Goal: Information Seeking & Learning: Find specific fact

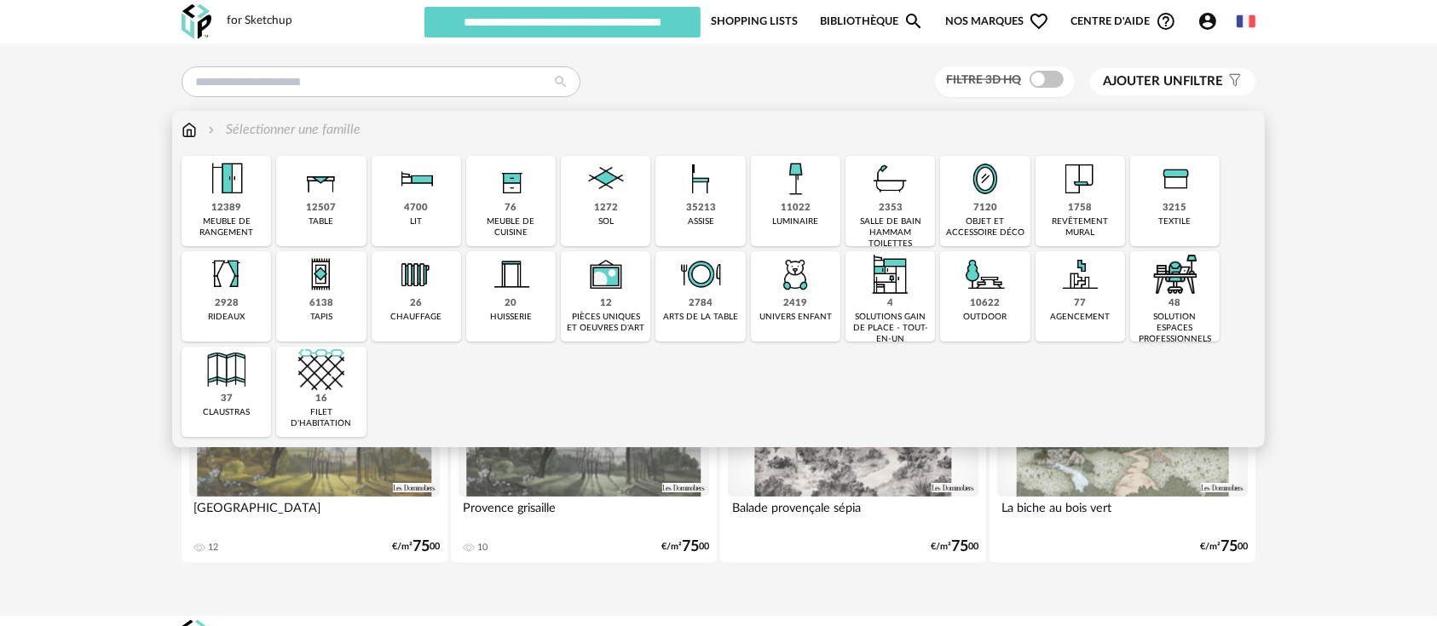
click at [1149, 306] on div "48 solution espaces professionnels" at bounding box center [1174, 296] width 89 height 90
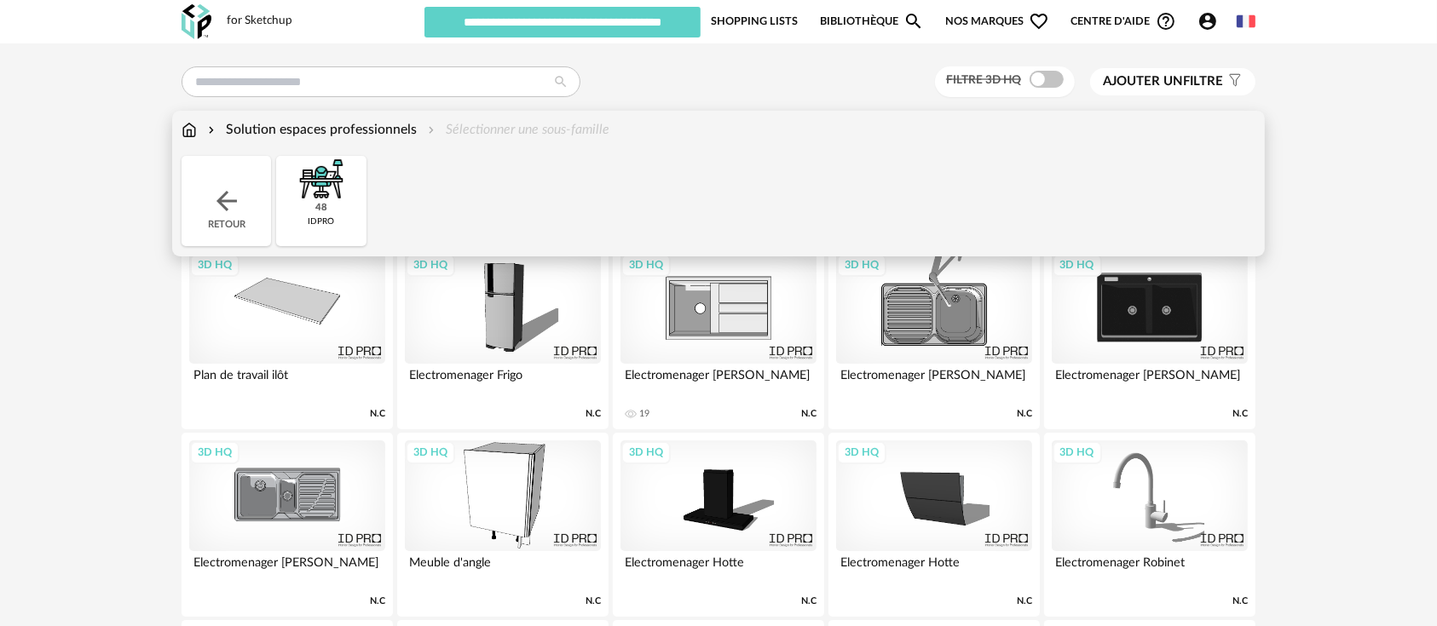
click at [193, 131] on img at bounding box center [189, 130] width 15 height 20
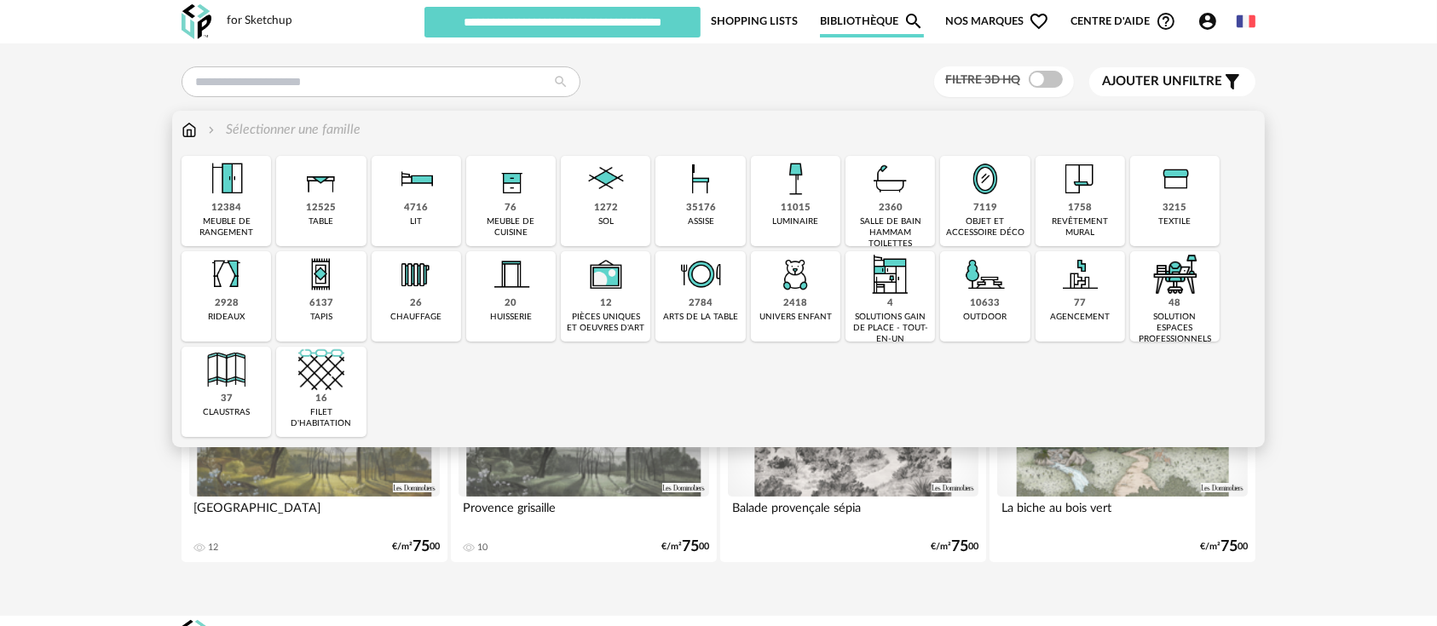
click at [522, 222] on div "meuble de cuisine" at bounding box center [510, 227] width 79 height 22
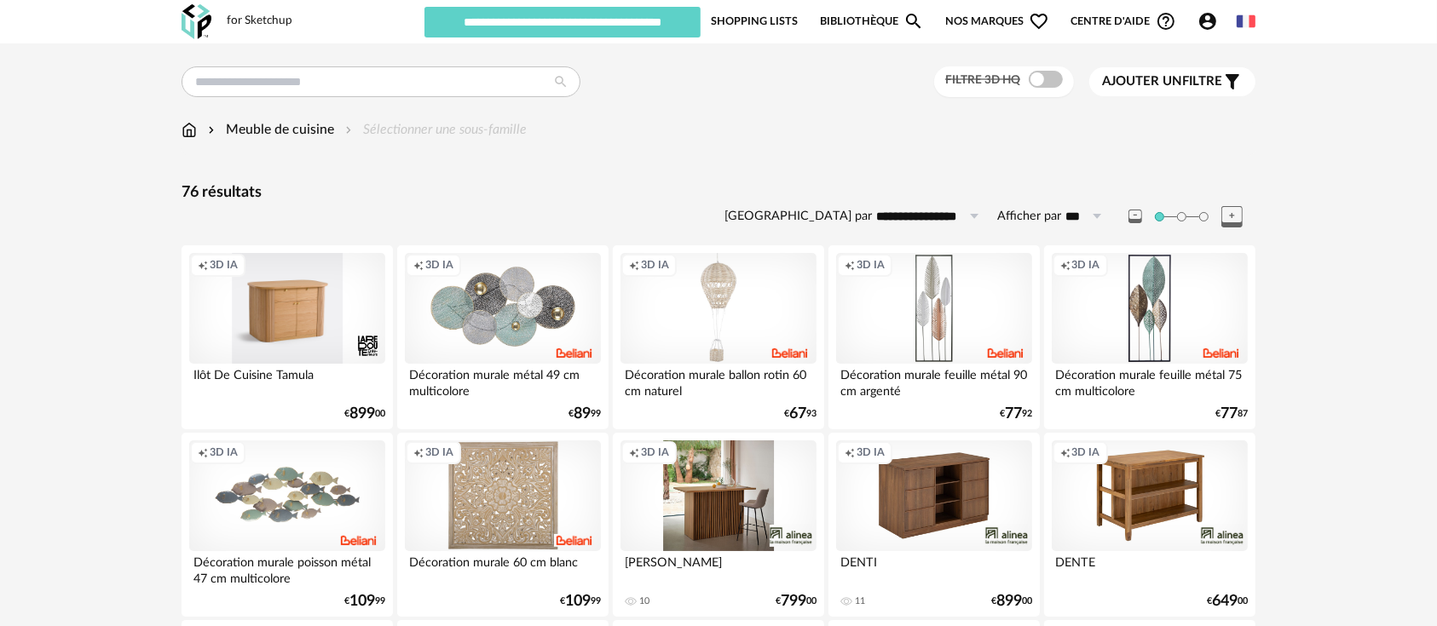
click at [423, 78] on input "text" at bounding box center [381, 81] width 399 height 31
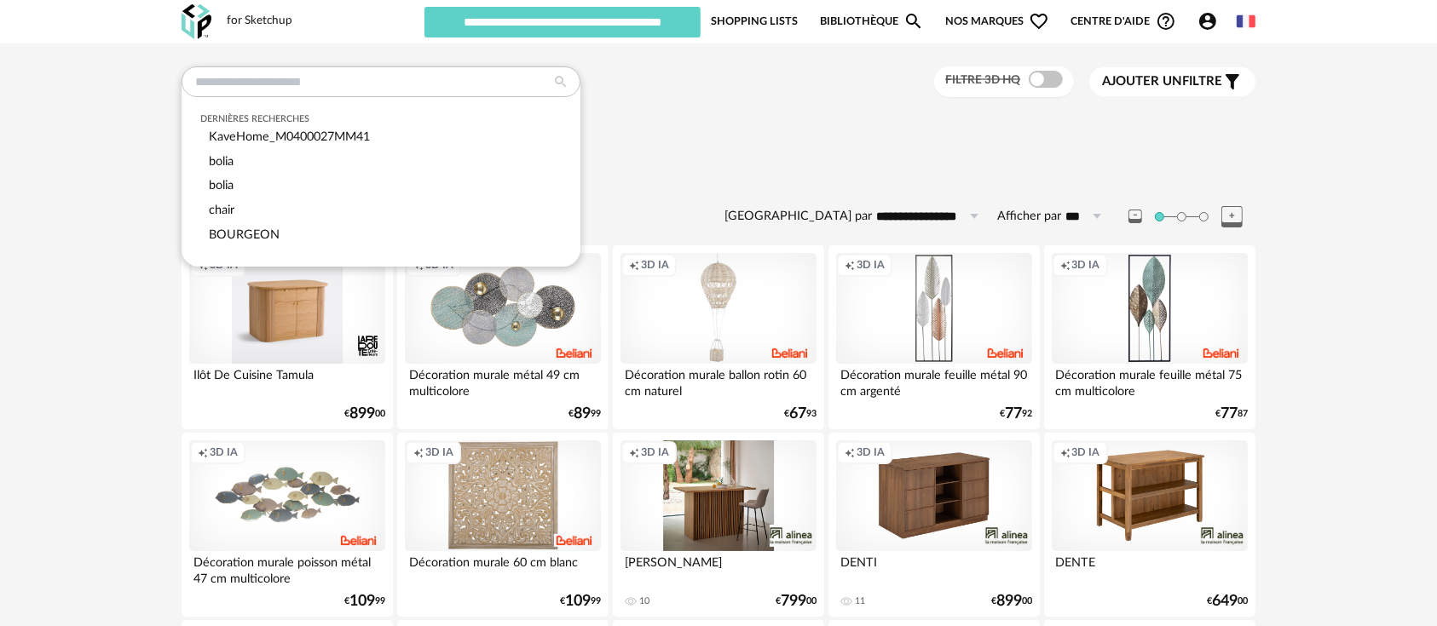
click at [702, 89] on div "Dernières recherches KaveHome_M0400027MM41 bolia bolia chair BOURGEON Filtre 3D…" at bounding box center [719, 82] width 1074 height 32
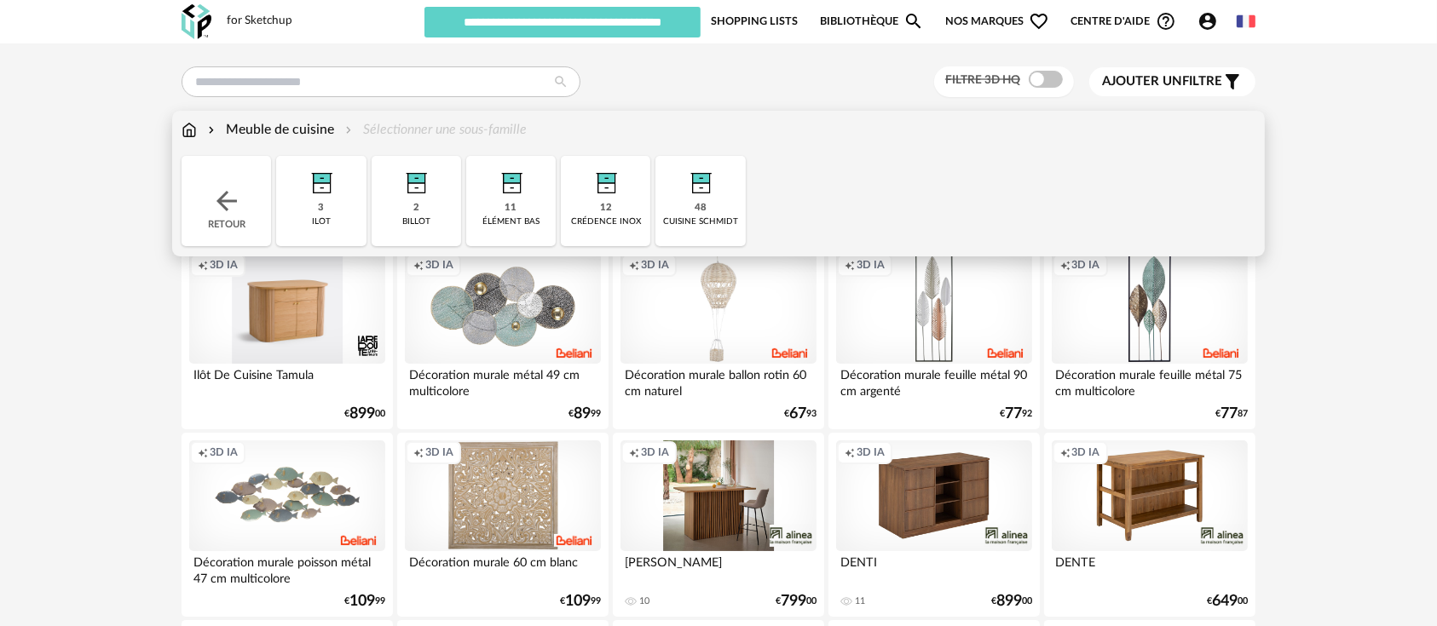
click at [189, 138] on img at bounding box center [189, 130] width 15 height 20
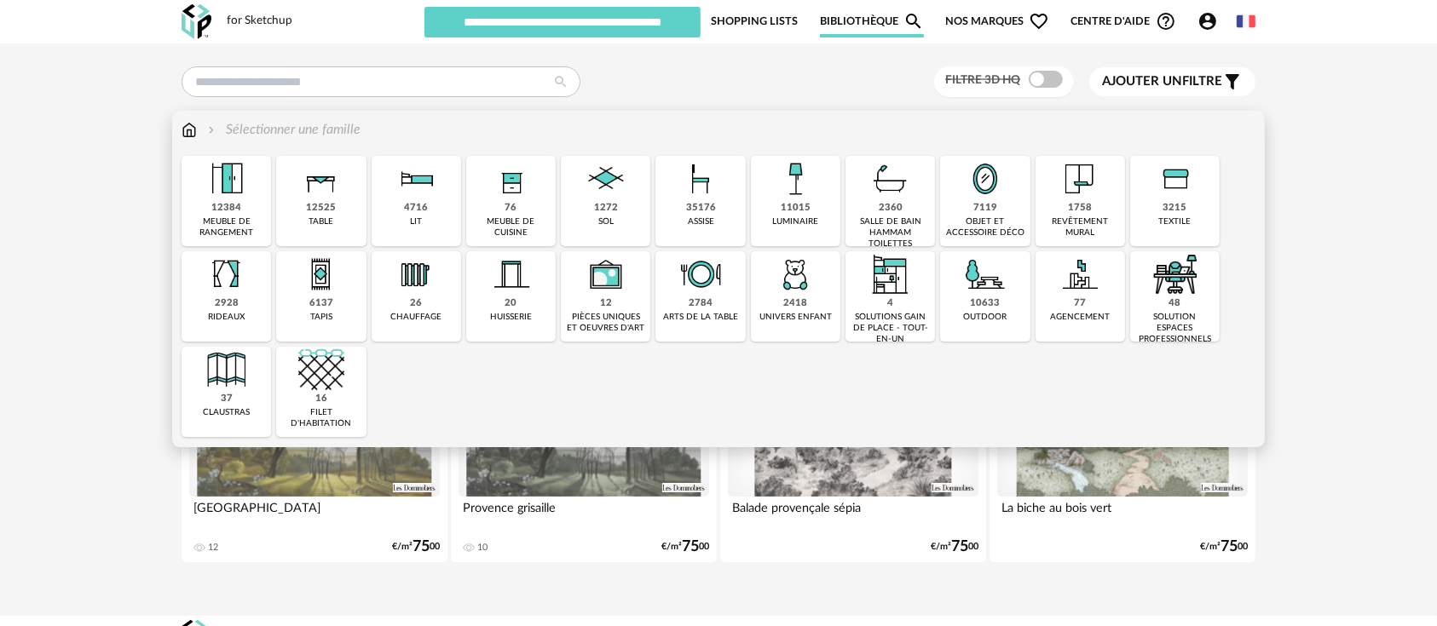
click at [1178, 318] on div "solution espaces professionnels" at bounding box center [1174, 328] width 79 height 33
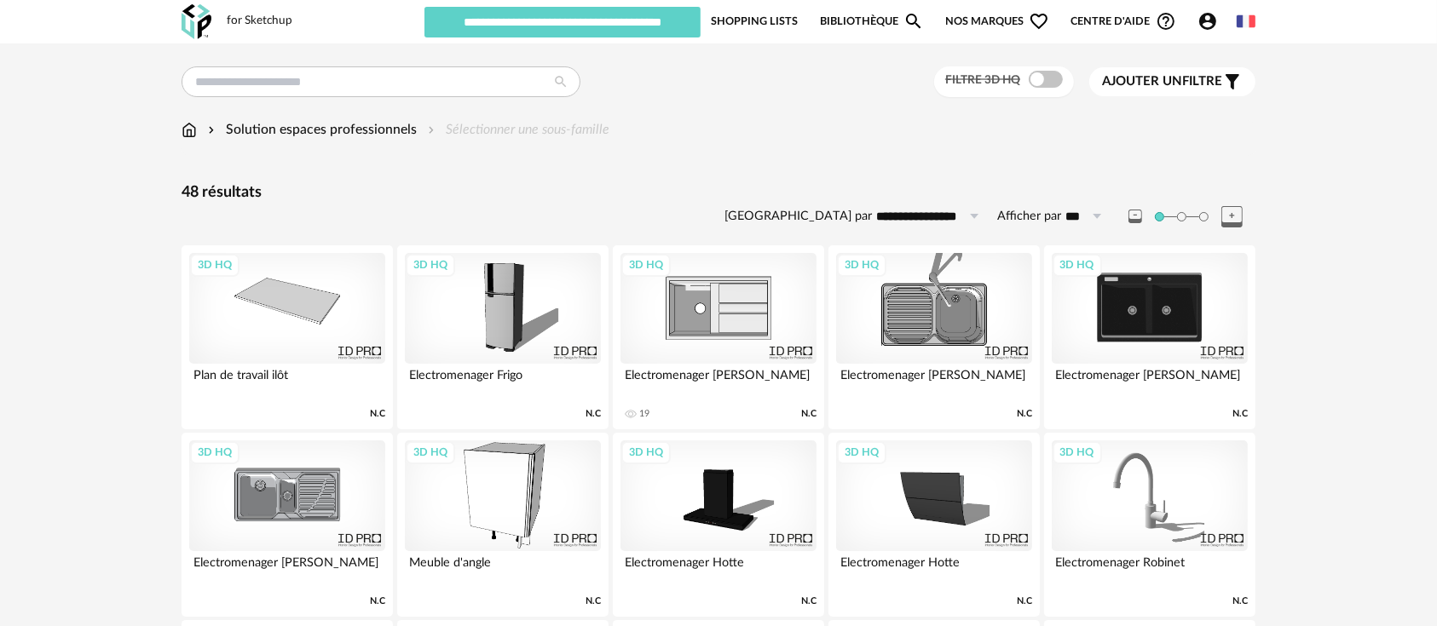
drag, startPoint x: 188, startPoint y: 132, endPoint x: 559, endPoint y: 136, distance: 370.7
click at [188, 132] on img at bounding box center [189, 130] width 15 height 20
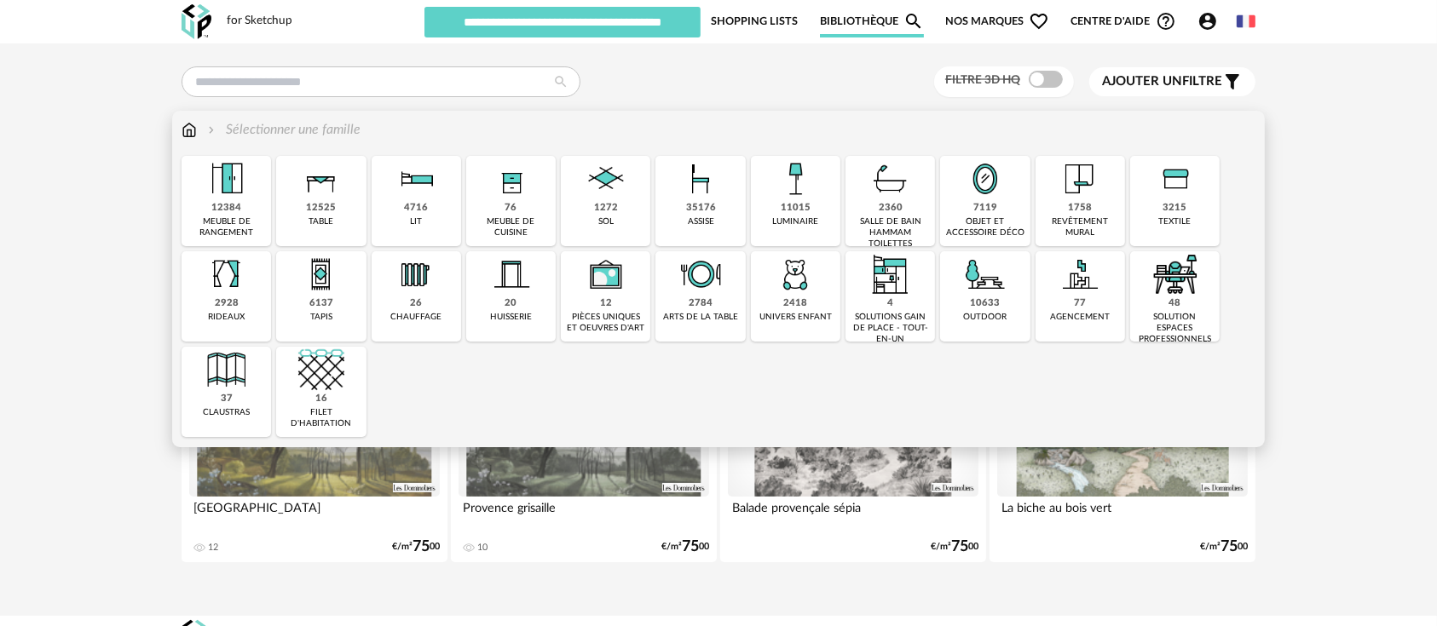
click at [497, 202] on div "76 meuble de cuisine" at bounding box center [510, 201] width 89 height 90
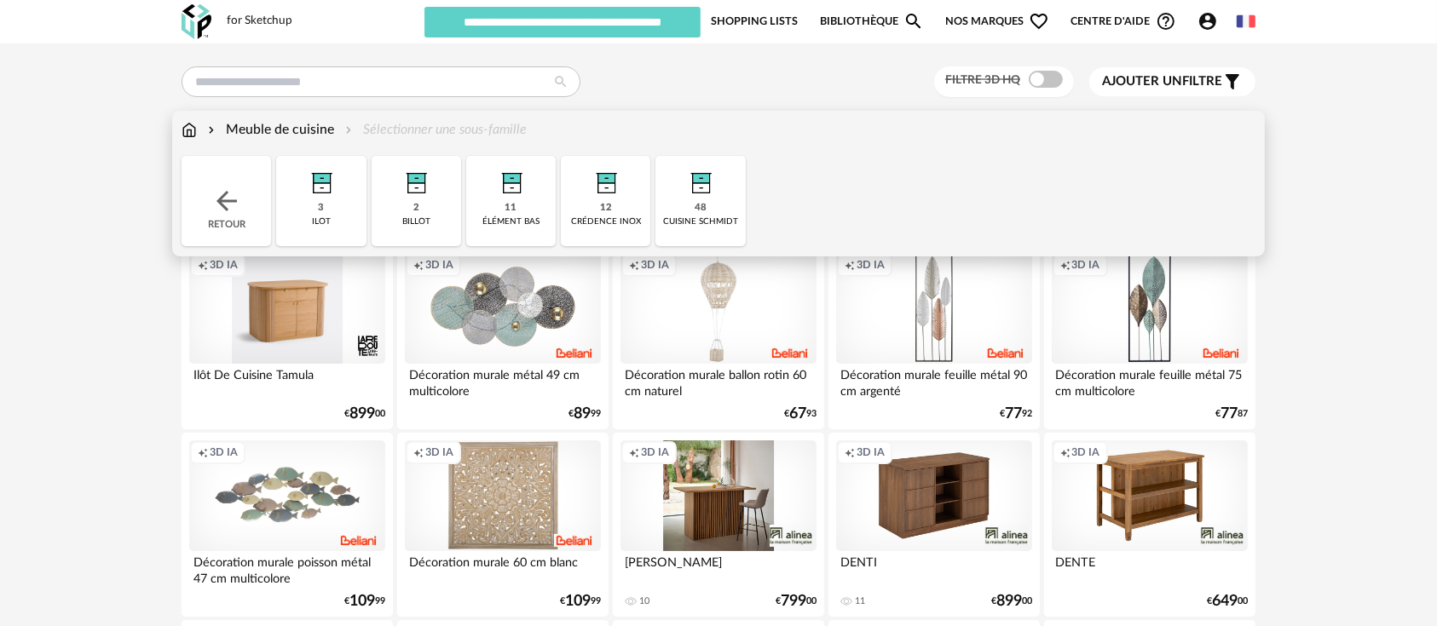
click at [702, 194] on img at bounding box center [701, 179] width 46 height 46
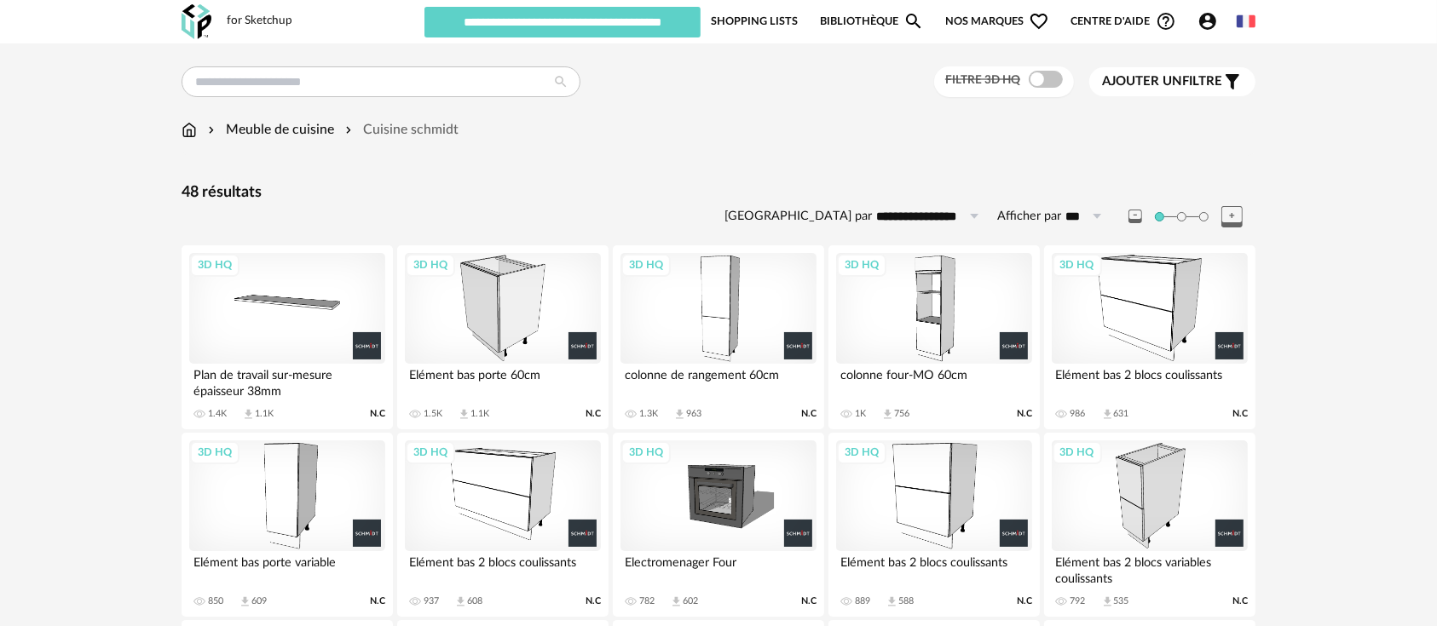
click at [1116, 281] on div "3D HQ" at bounding box center [1150, 308] width 196 height 111
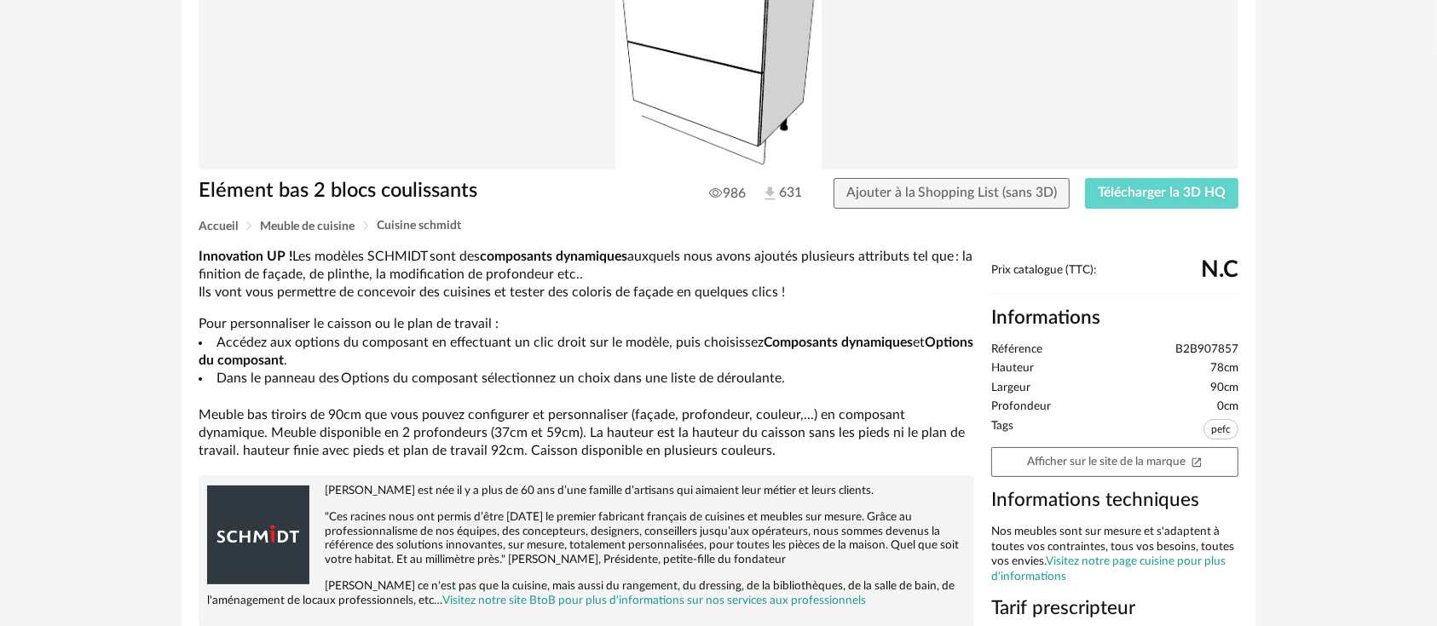
scroll to position [189, 0]
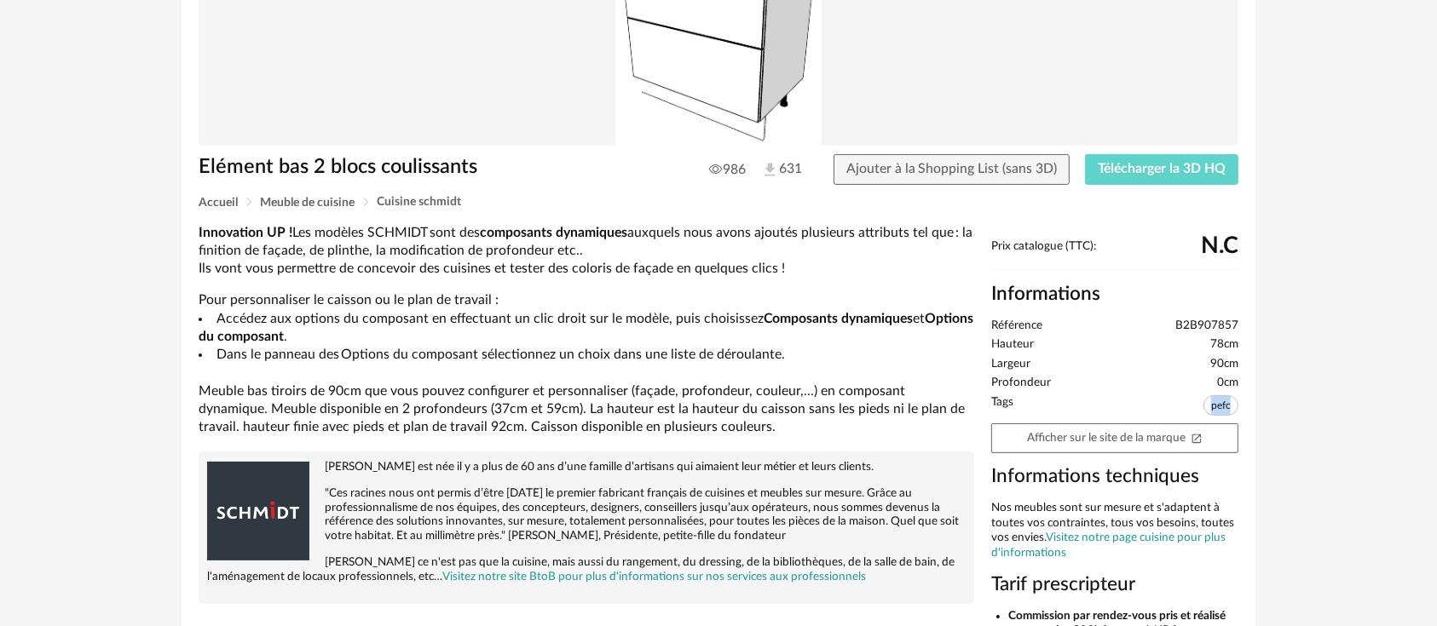
drag, startPoint x: 1211, startPoint y: 404, endPoint x: 1237, endPoint y: 404, distance: 26.4
click at [1237, 404] on span "pefc" at bounding box center [1220, 405] width 35 height 20
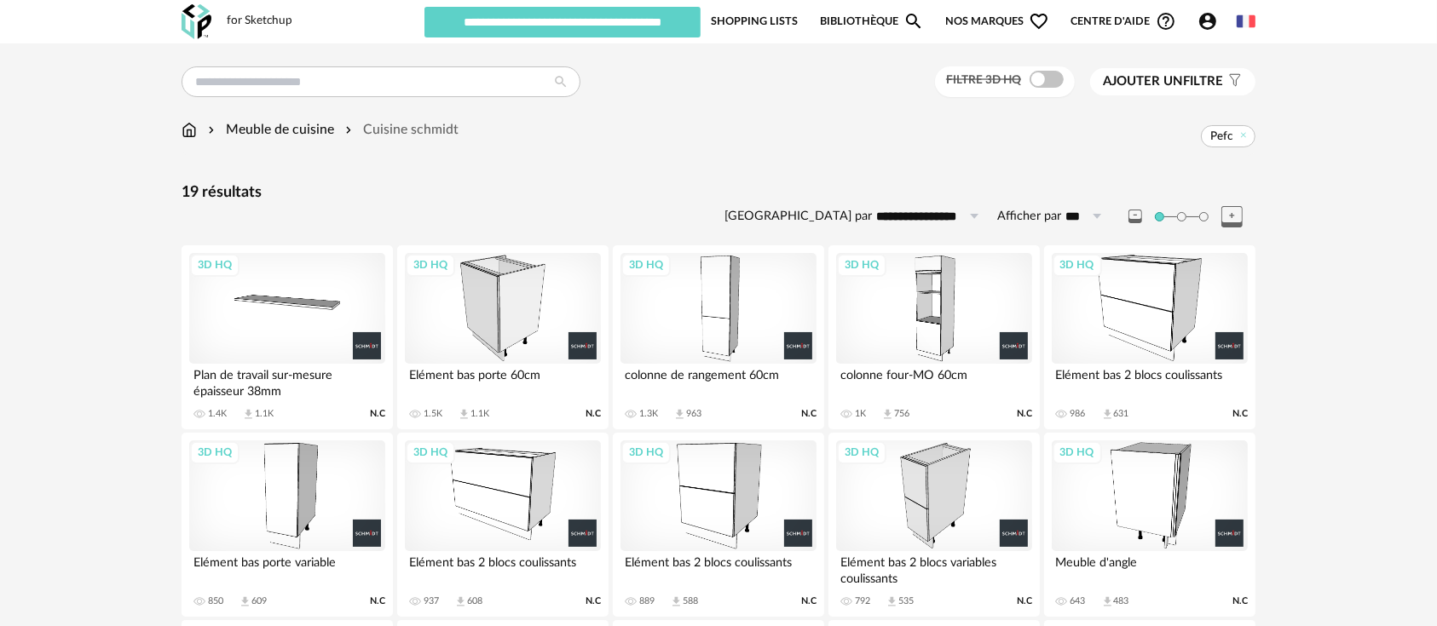
scroll to position [378, 0]
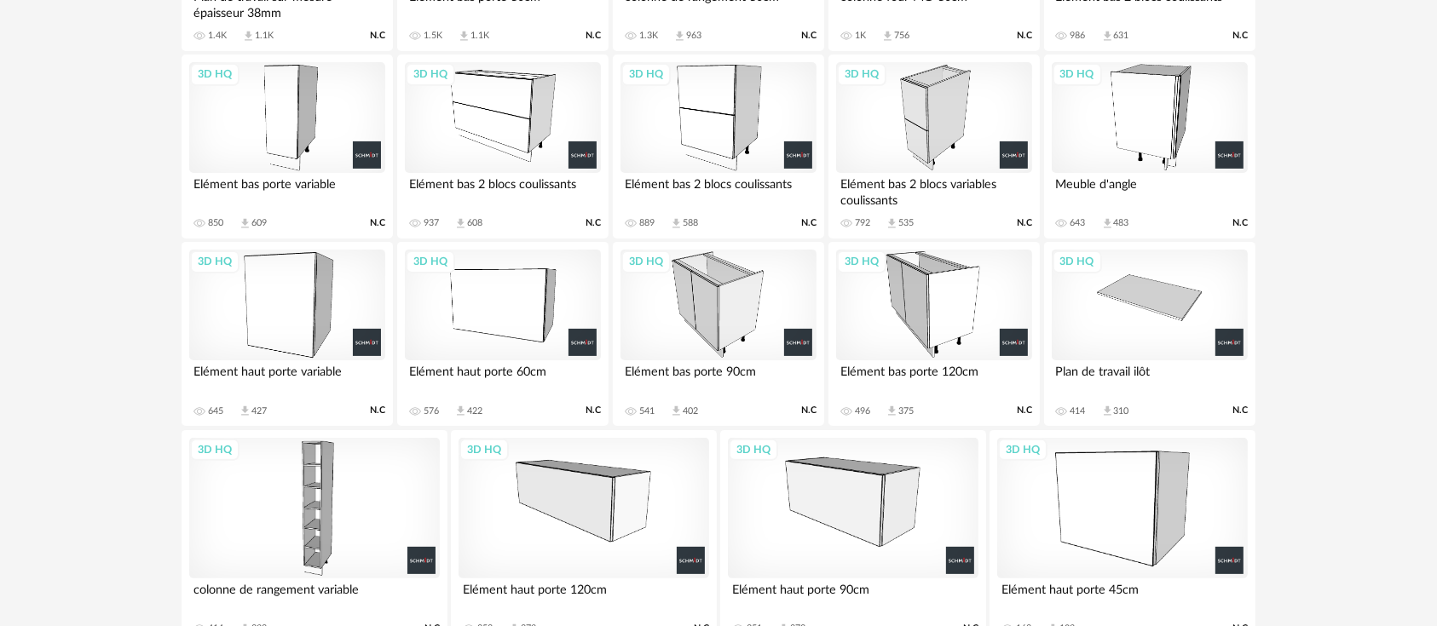
click at [679, 309] on div "3D HQ" at bounding box center [718, 305] width 196 height 111
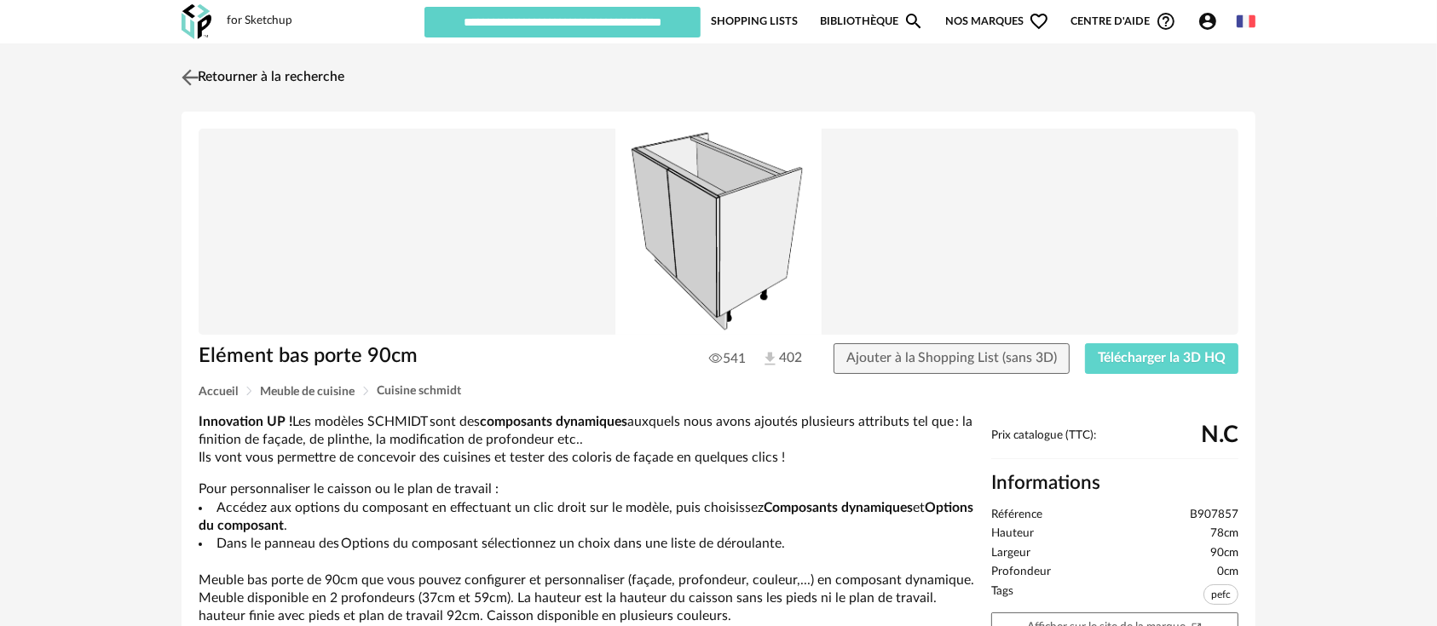
click at [308, 66] on link "Retourner à la recherche" at bounding box center [260, 77] width 167 height 37
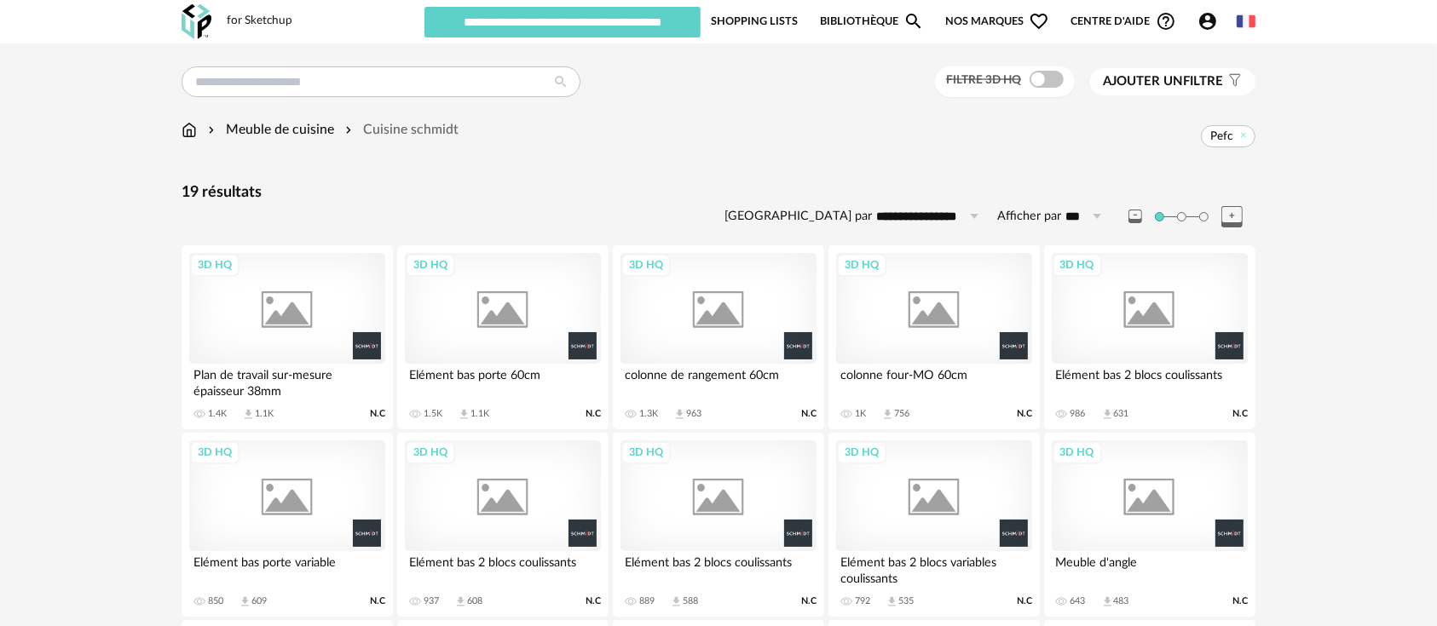
scroll to position [378, 0]
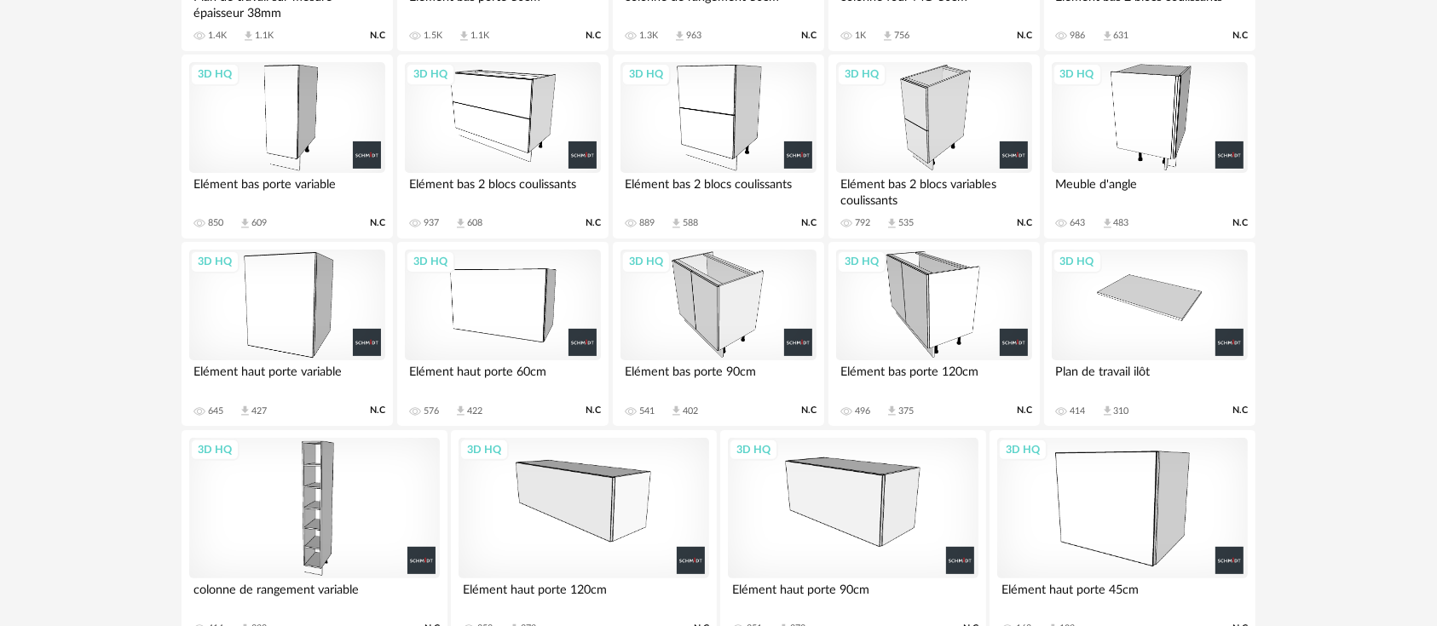
click at [508, 317] on div "3D HQ" at bounding box center [503, 305] width 196 height 111
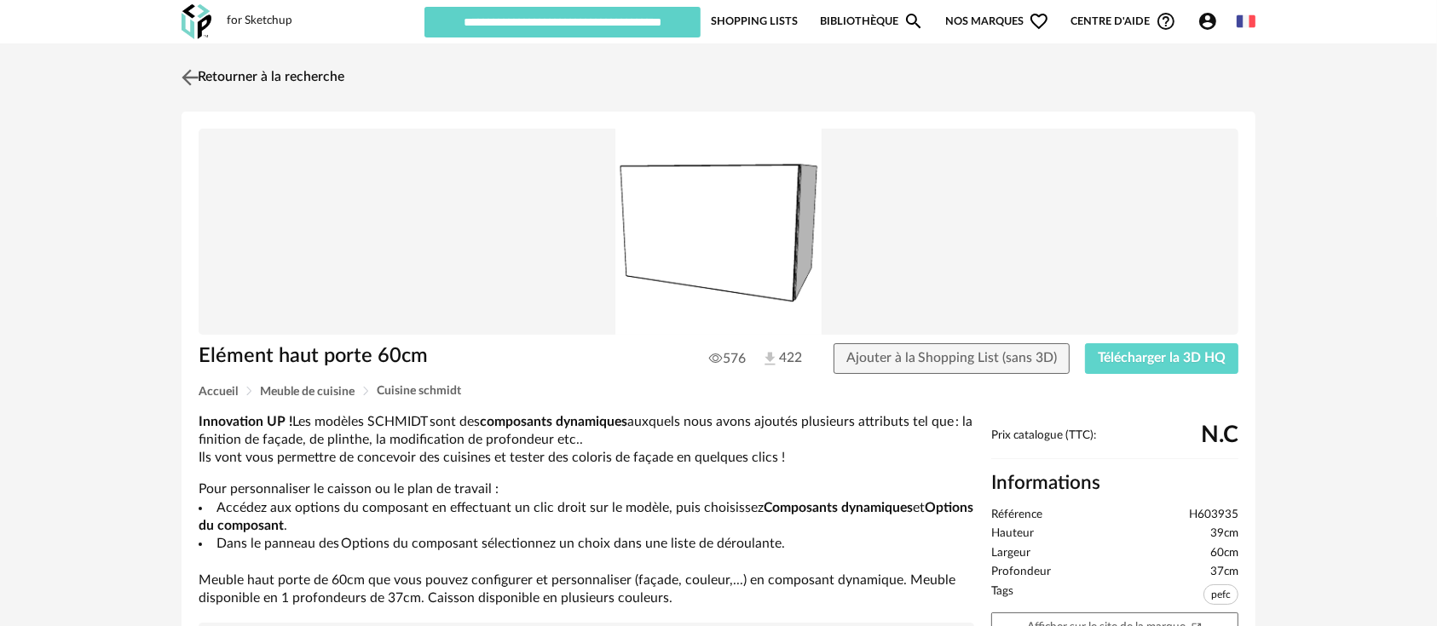
click at [300, 59] on link "Retourner à la recherche" at bounding box center [260, 77] width 167 height 37
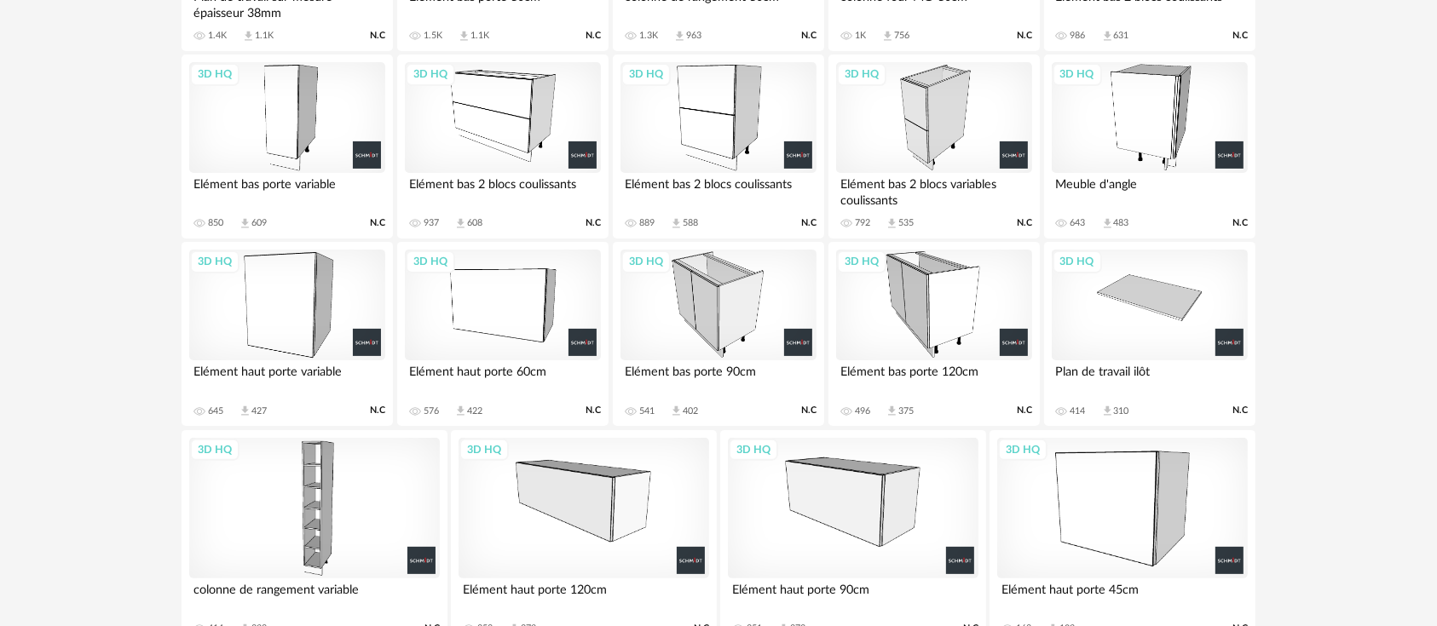
click at [283, 295] on div "3D HQ" at bounding box center [287, 305] width 196 height 111
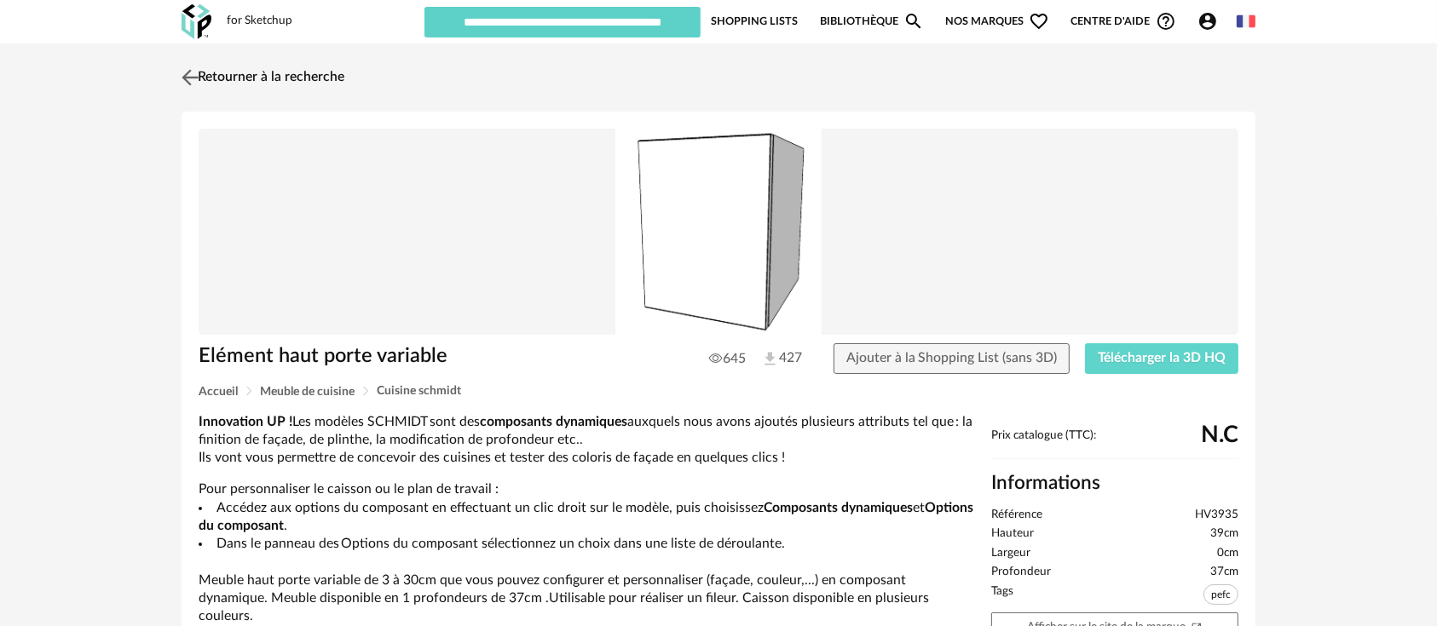
click at [251, 72] on link "Retourner à la recherche" at bounding box center [260, 77] width 167 height 37
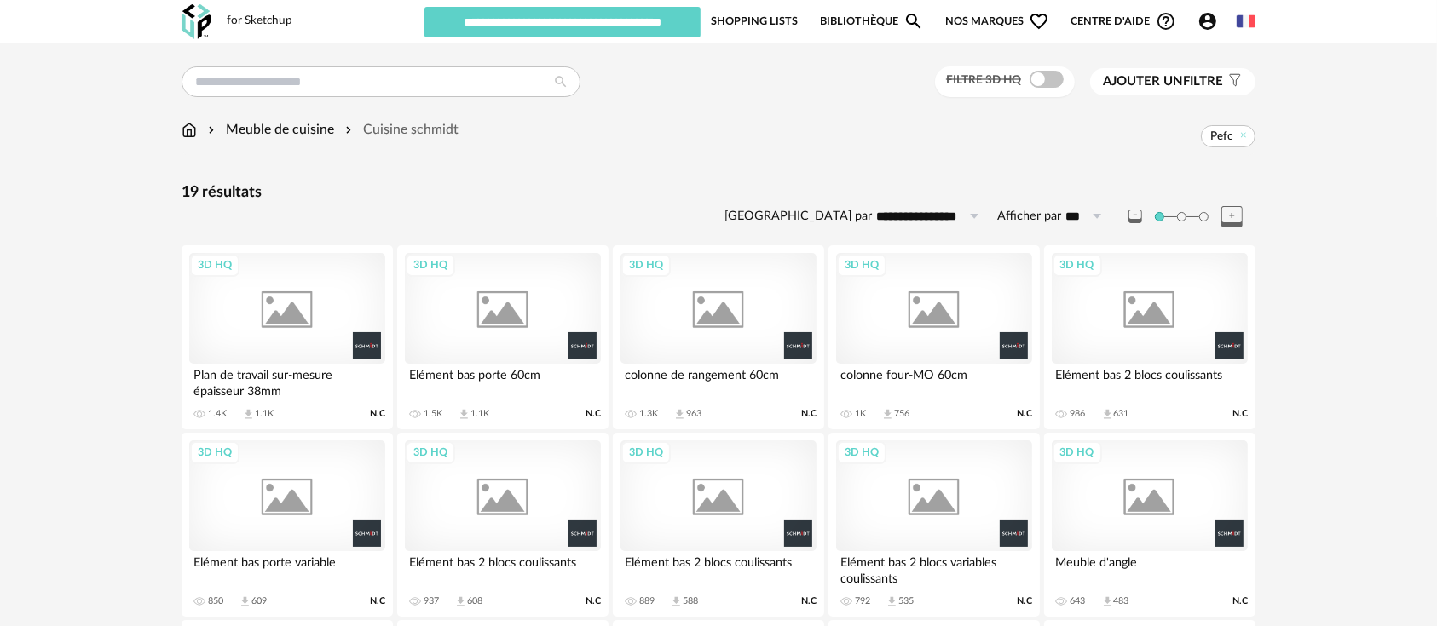
scroll to position [378, 0]
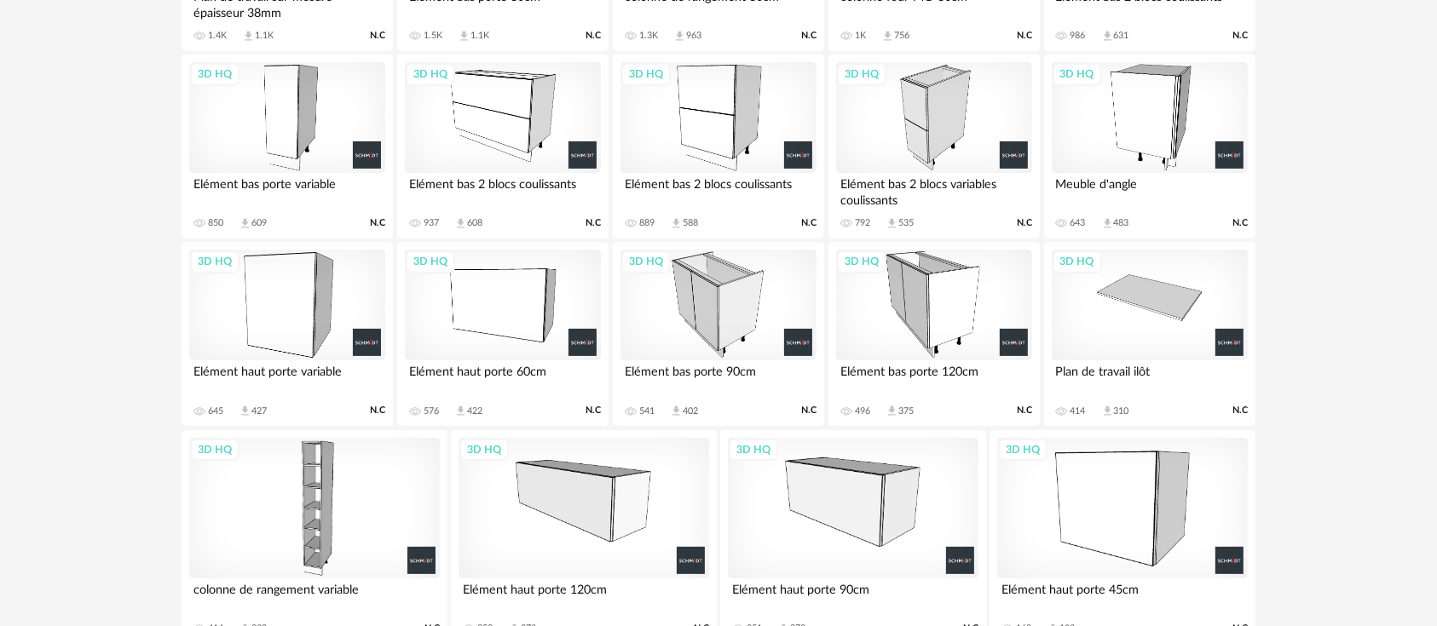
click at [1122, 490] on div "3D HQ" at bounding box center [1122, 508] width 251 height 141
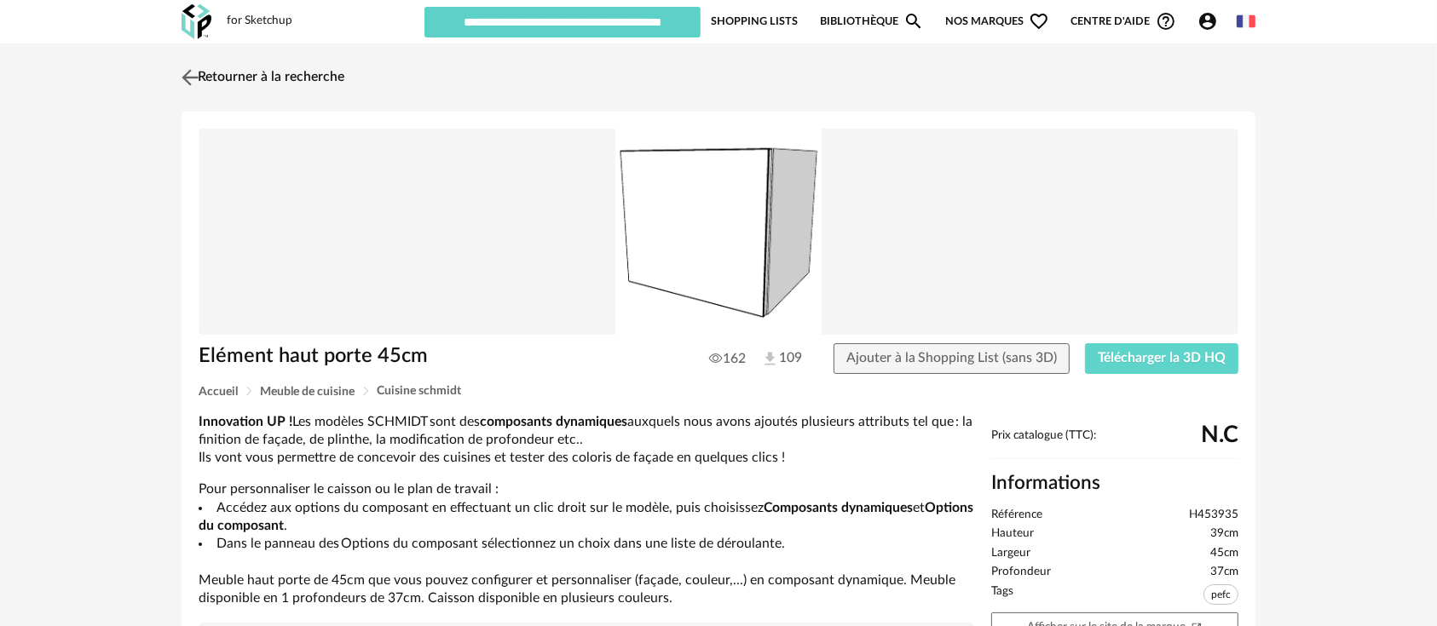
click at [240, 78] on link "Retourner à la recherche" at bounding box center [260, 77] width 167 height 37
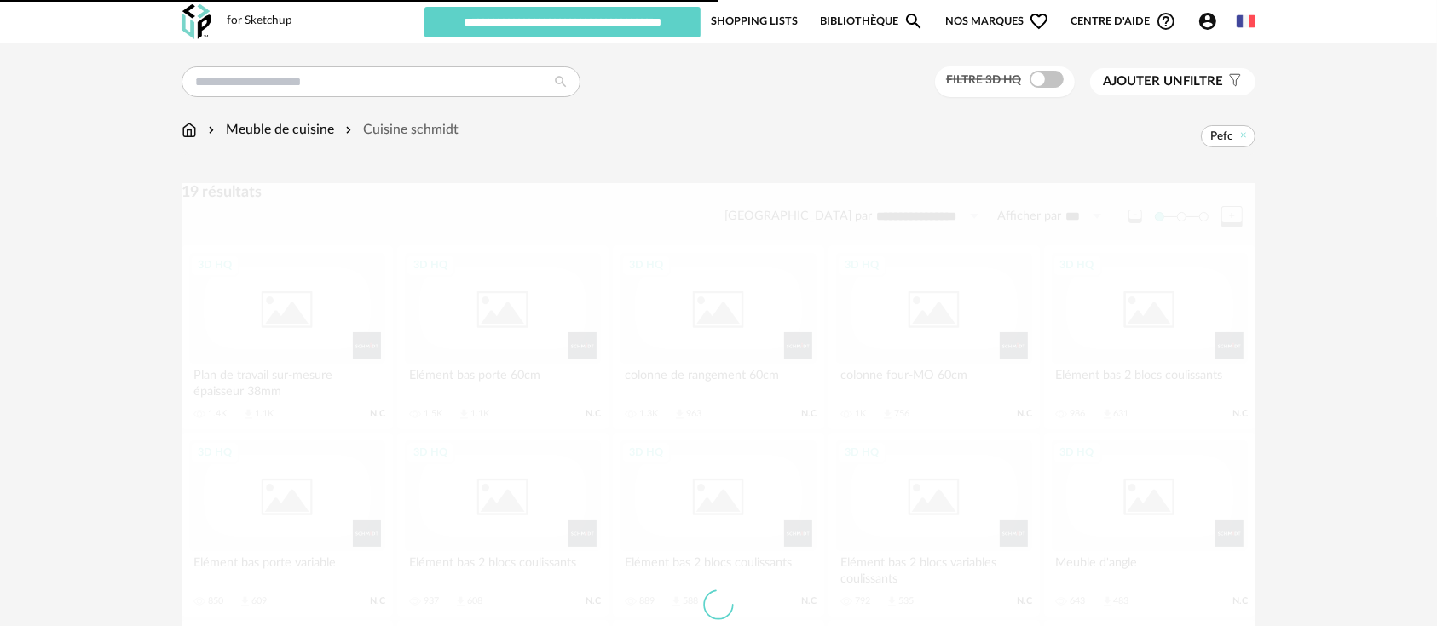
scroll to position [378, 0]
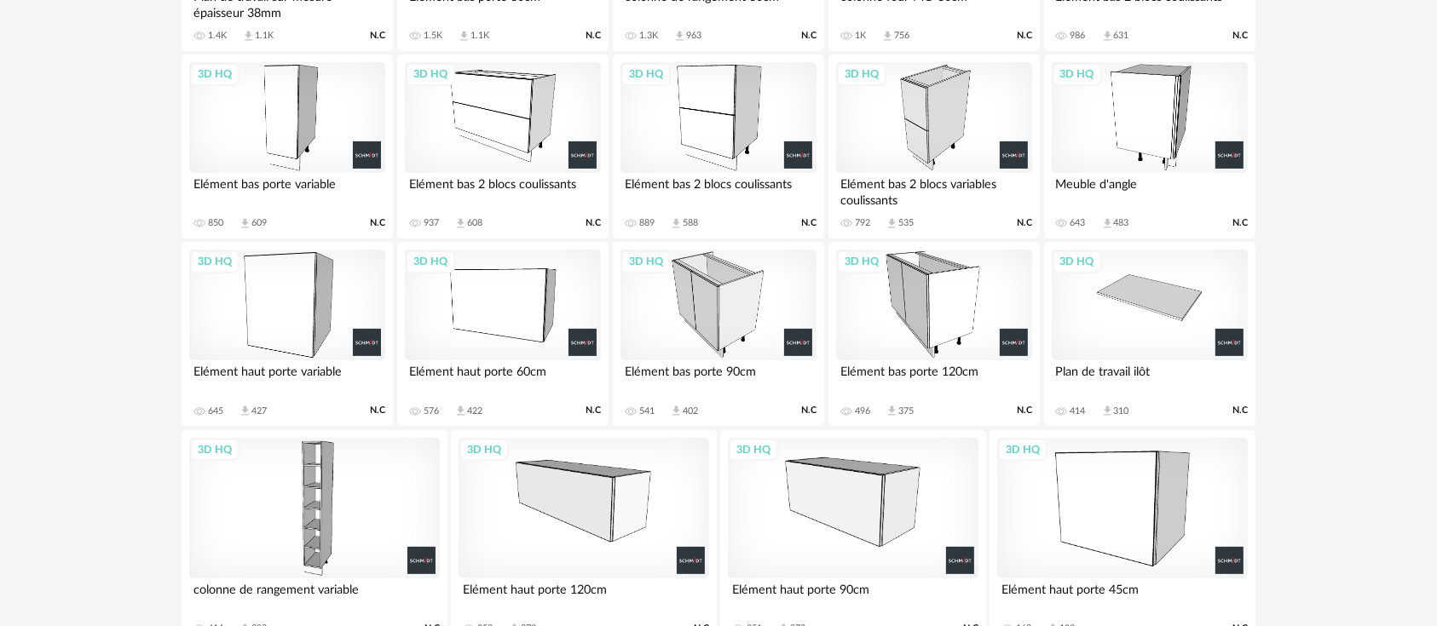
click at [590, 497] on div "3D HQ" at bounding box center [583, 508] width 251 height 141
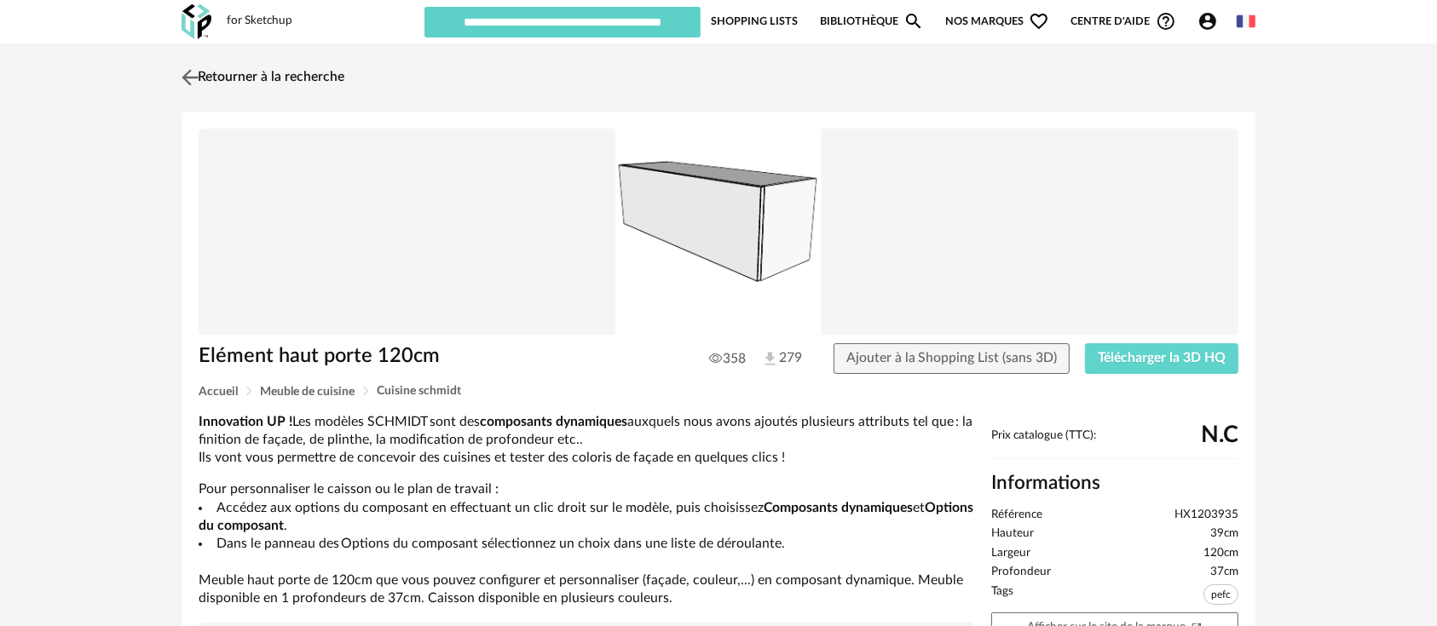
click at [247, 86] on link "Retourner à la recherche" at bounding box center [260, 77] width 167 height 37
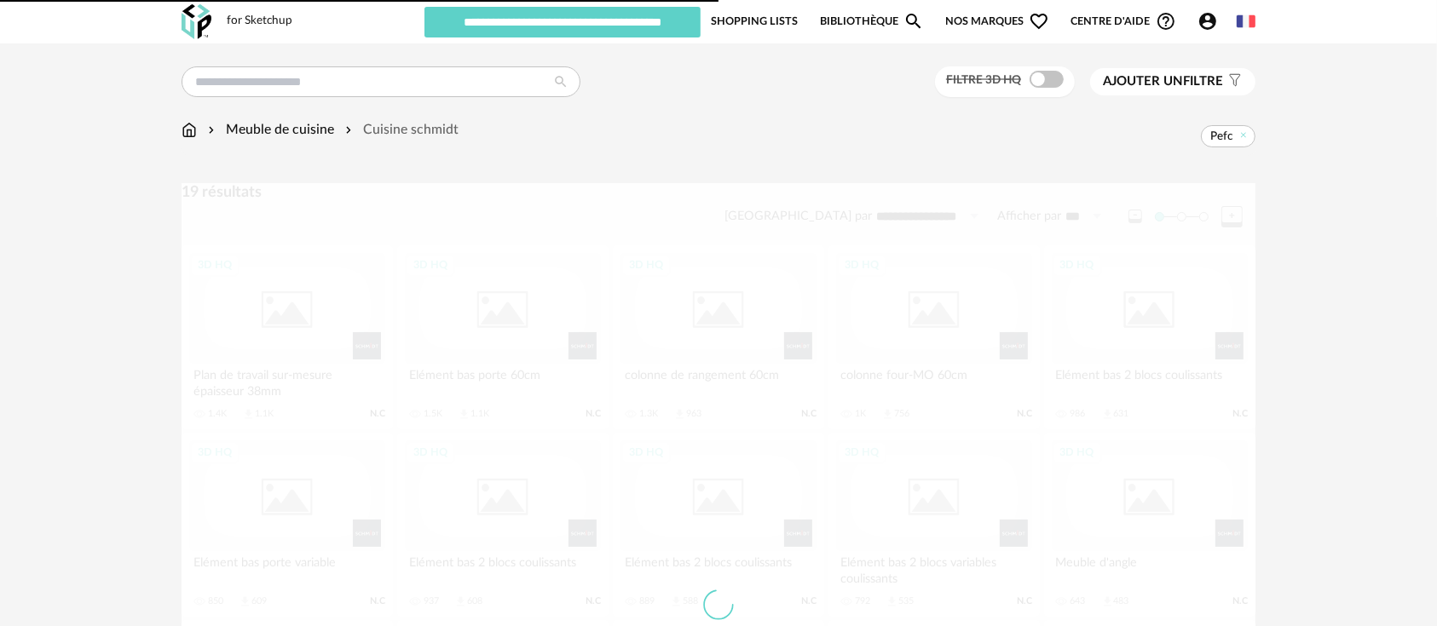
scroll to position [378, 0]
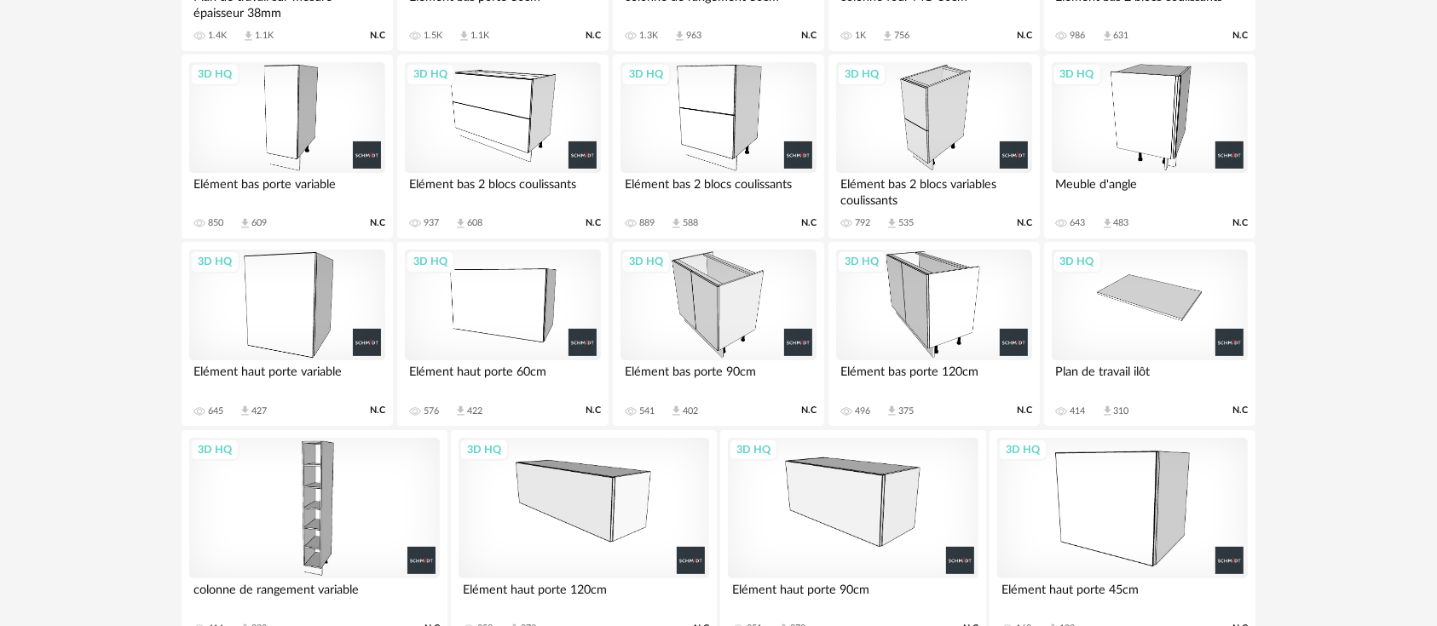
click at [303, 560] on div "3D HQ" at bounding box center [314, 508] width 251 height 141
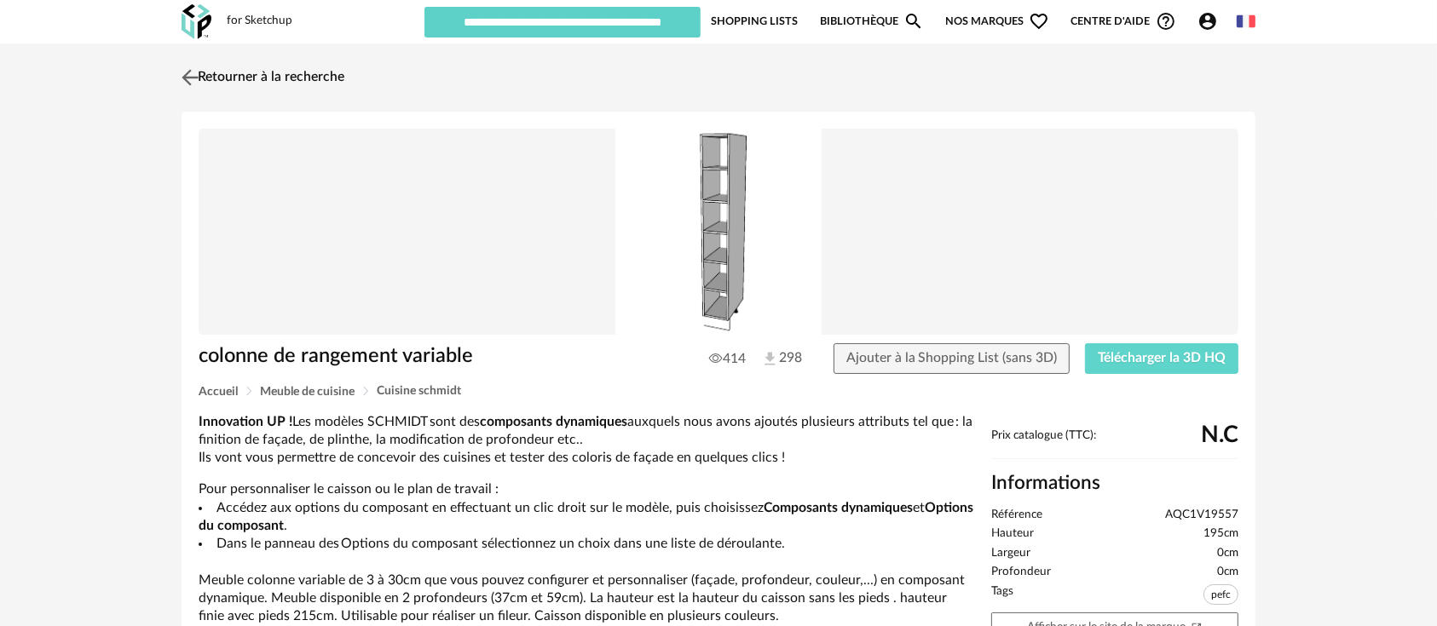
click at [191, 81] on img at bounding box center [190, 77] width 25 height 25
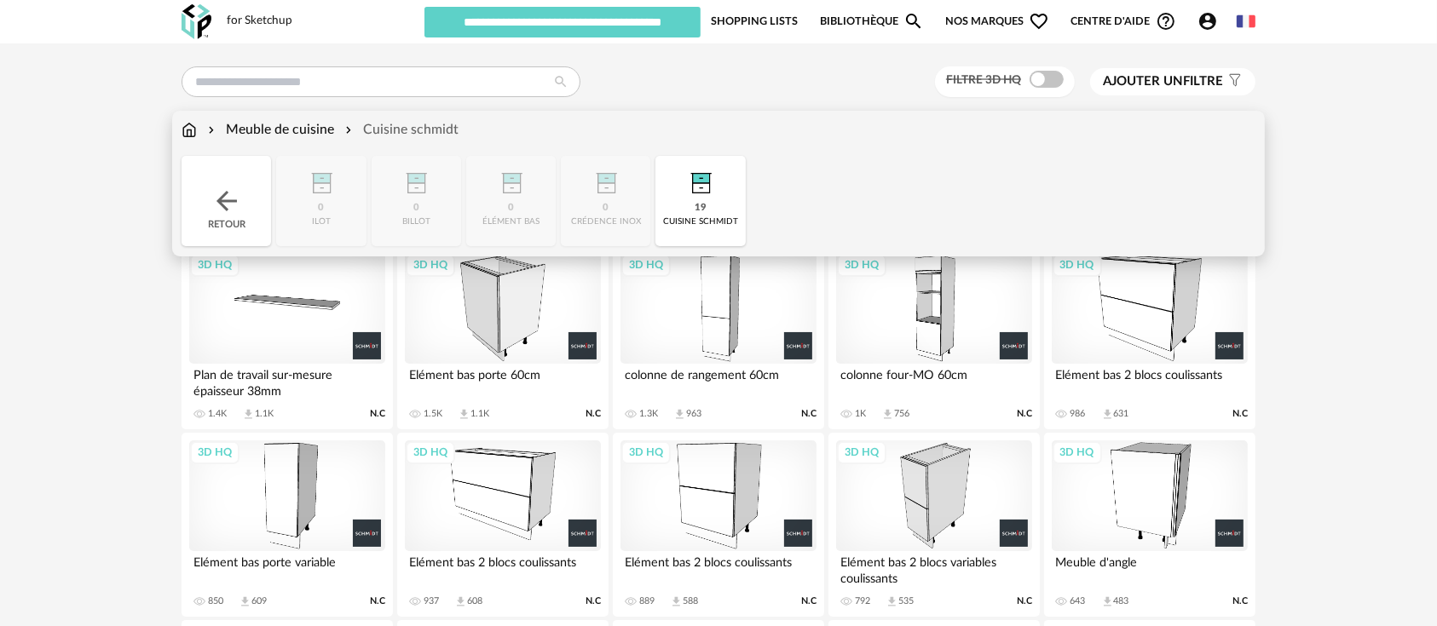
click at [191, 135] on img at bounding box center [189, 130] width 15 height 20
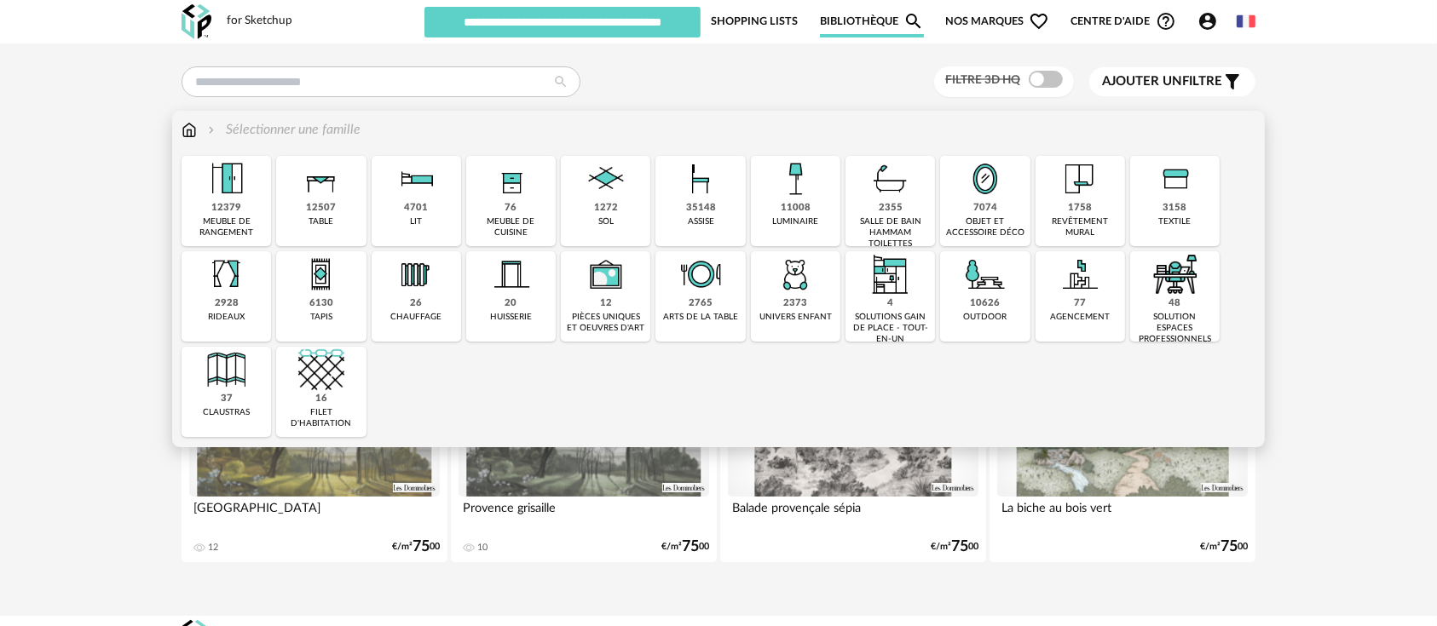
click at [1150, 276] on div "48 solution espaces professionnels" at bounding box center [1174, 296] width 89 height 90
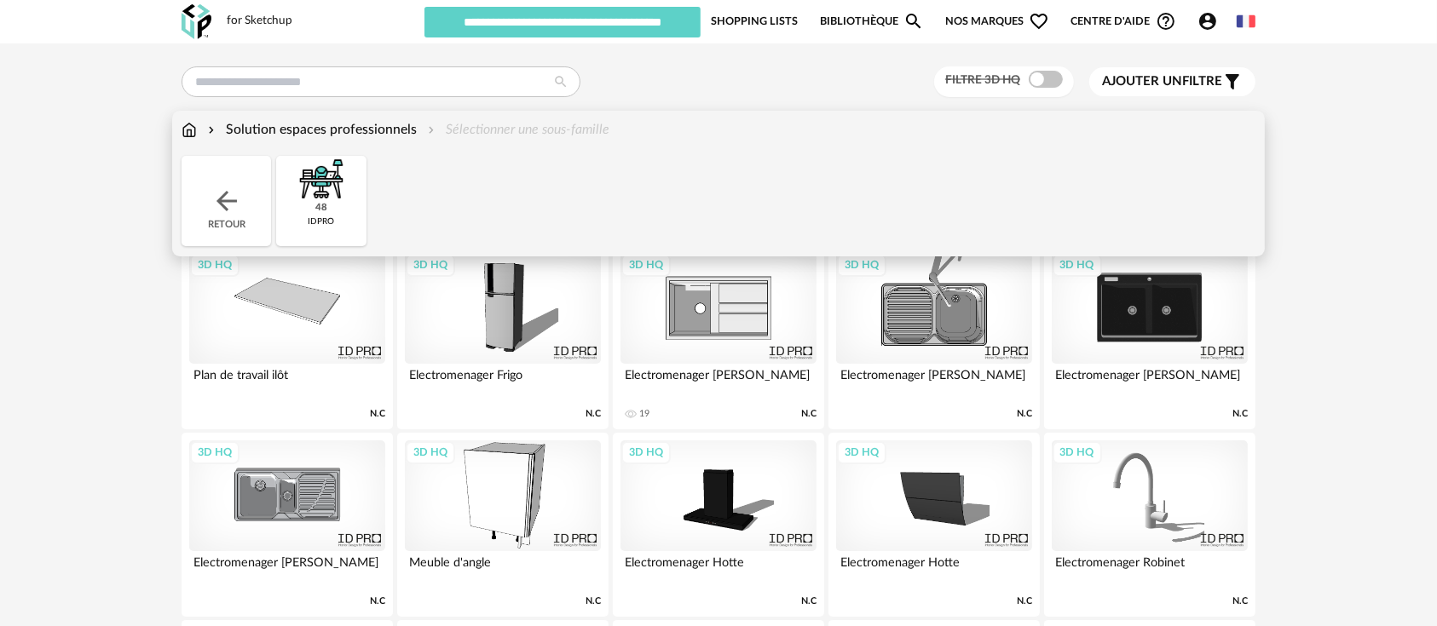
click at [470, 484] on div "3D HQ" at bounding box center [503, 496] width 196 height 111
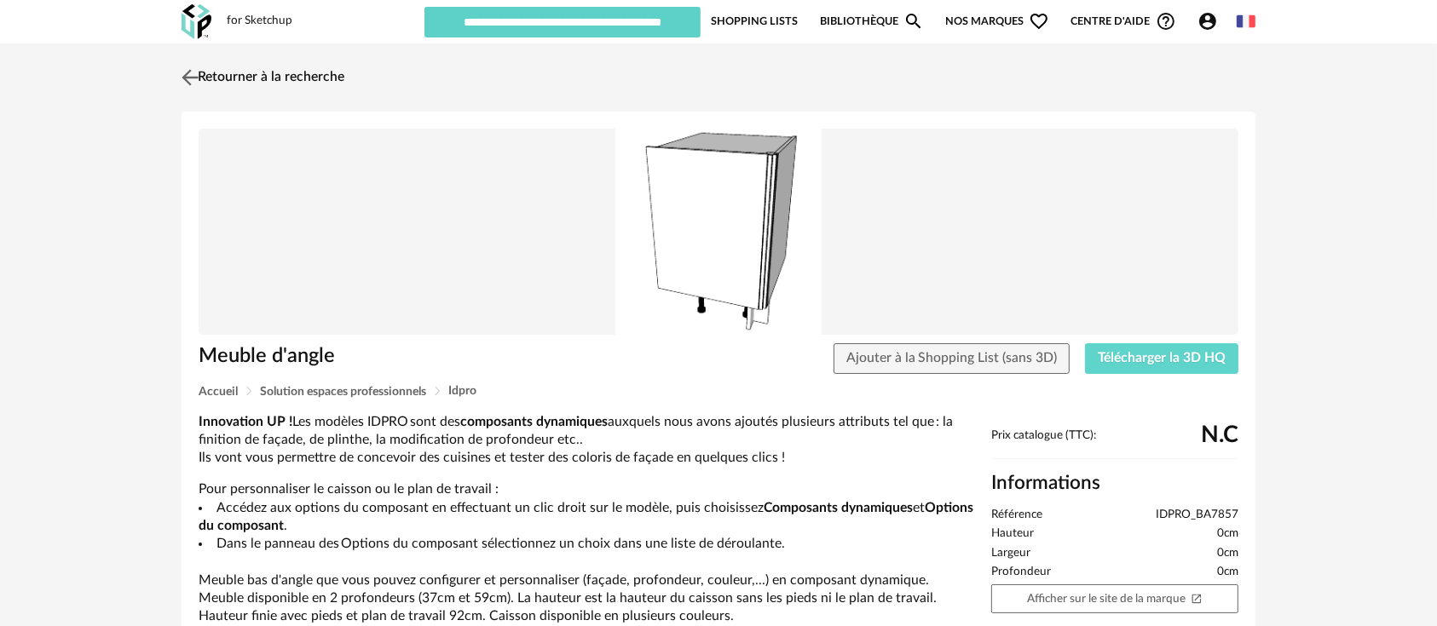
click at [237, 74] on link "Retourner à la recherche" at bounding box center [260, 77] width 167 height 37
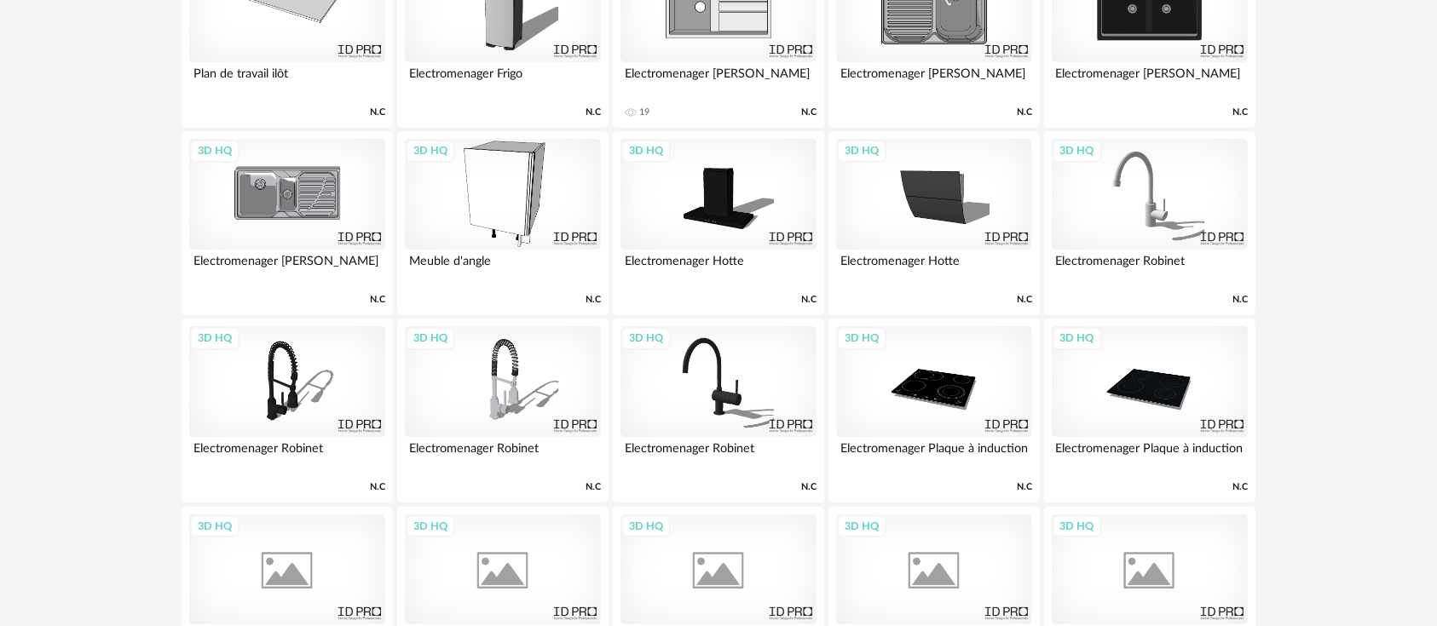
scroll to position [947, 0]
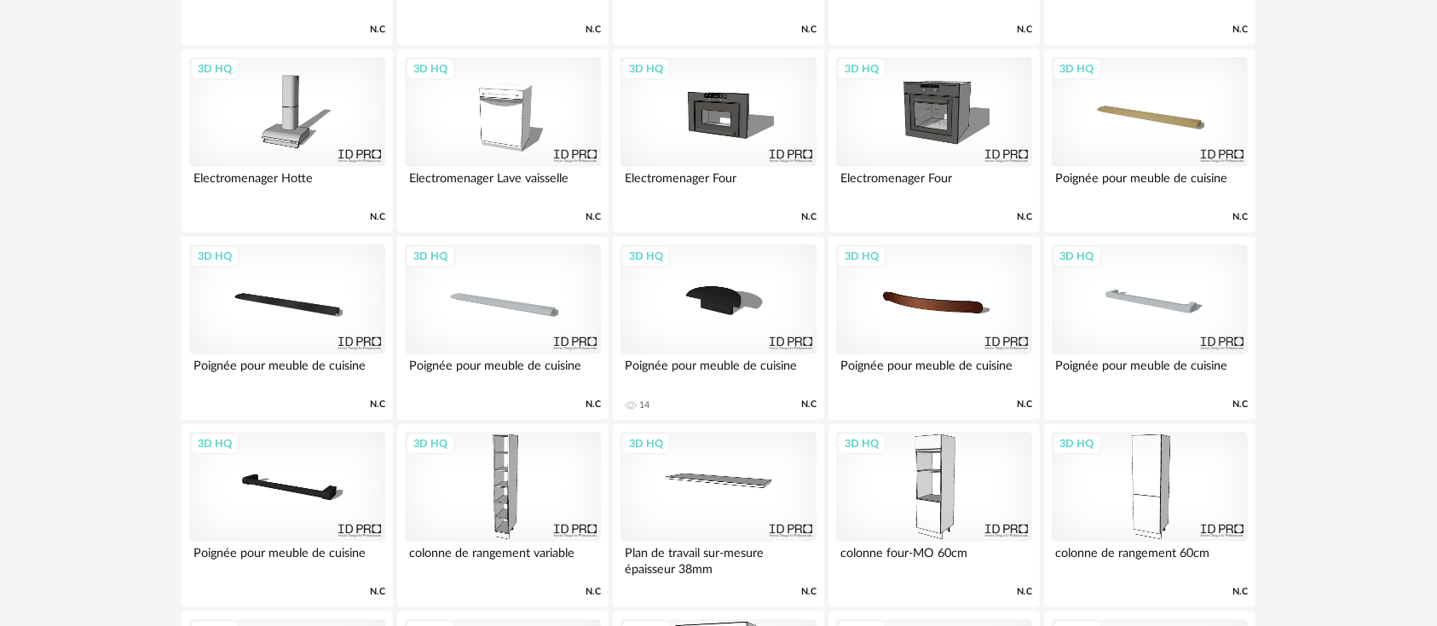
click at [499, 131] on div "3D HQ" at bounding box center [503, 112] width 196 height 111
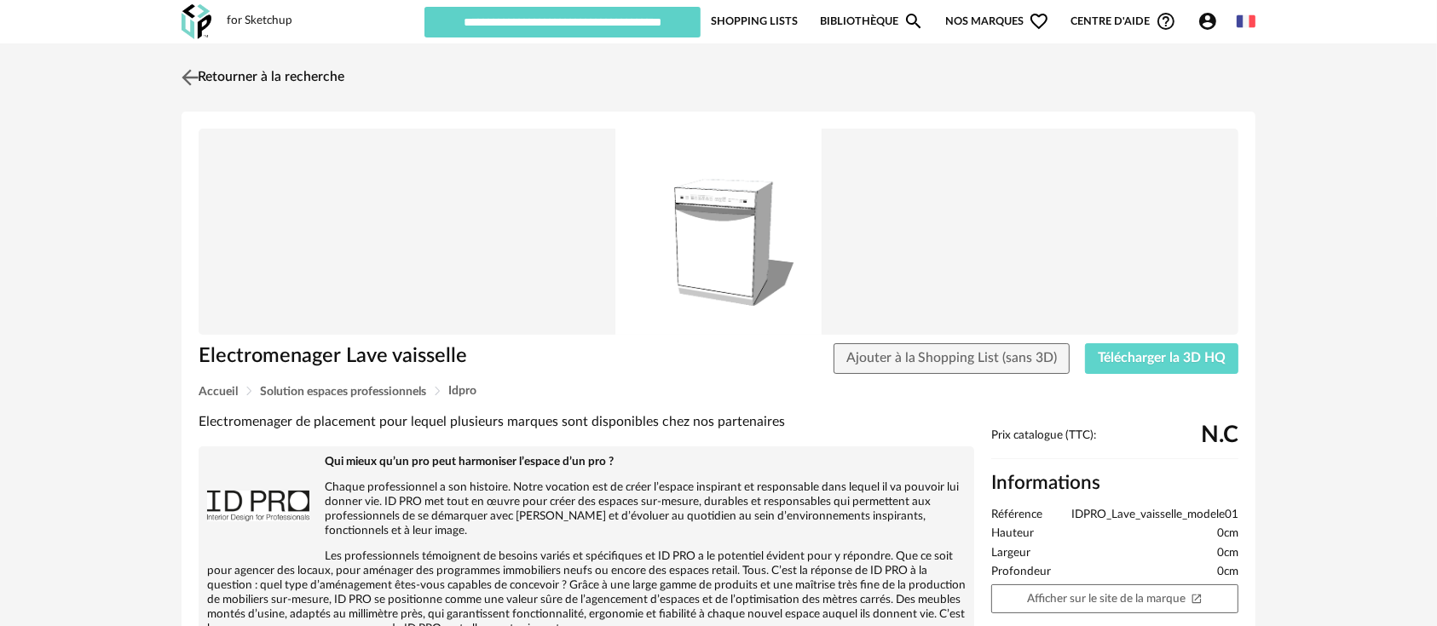
click at [239, 78] on link "Retourner à la recherche" at bounding box center [260, 77] width 167 height 37
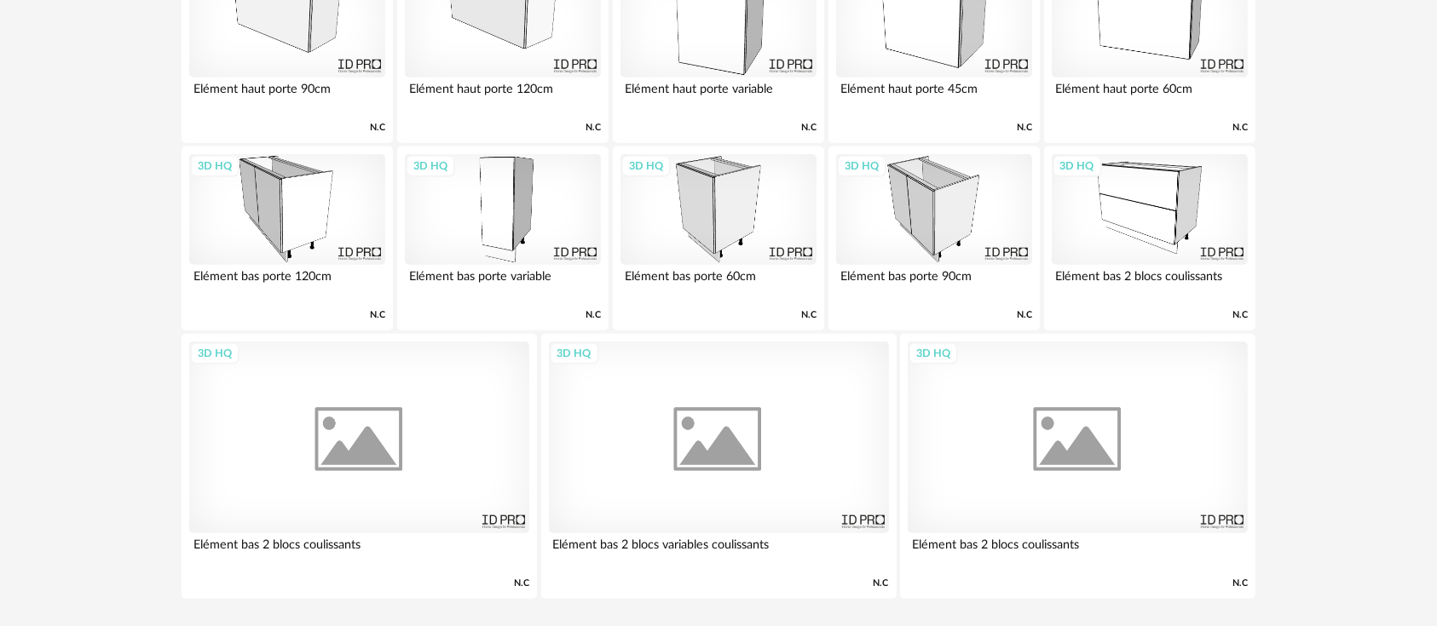
scroll to position [1644, 0]
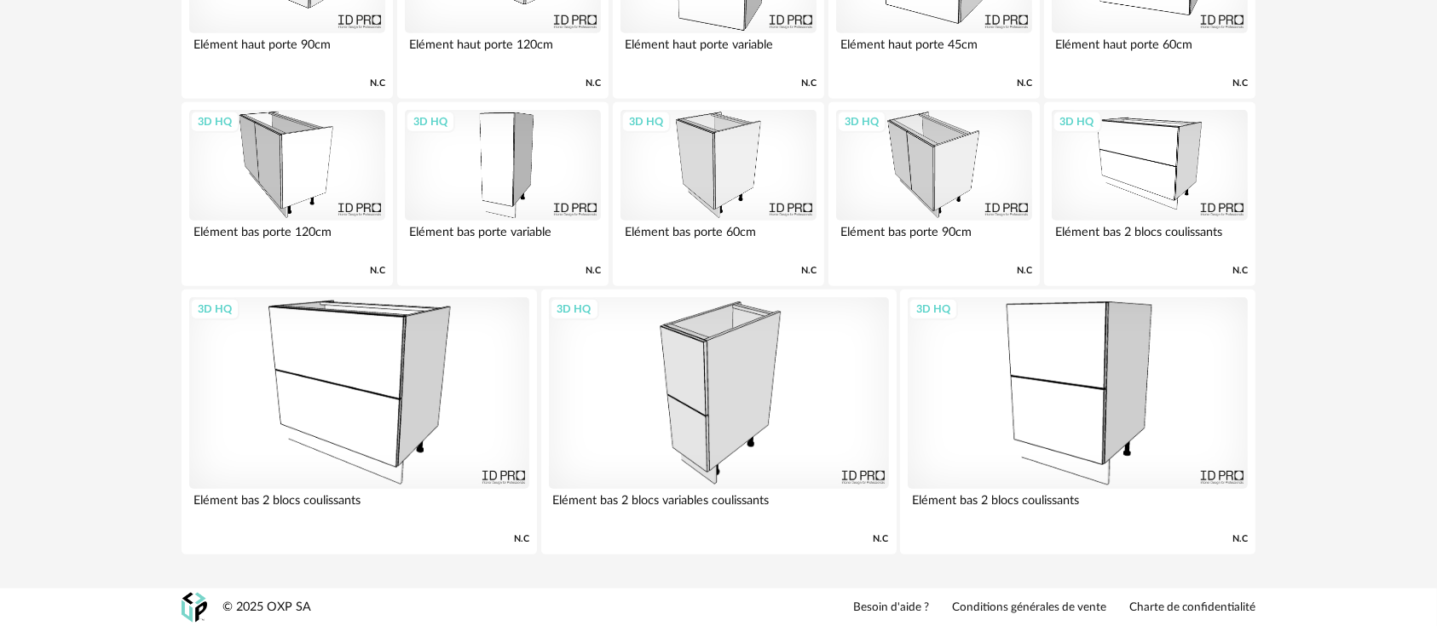
click at [918, 164] on div "3D HQ" at bounding box center [934, 165] width 196 height 111
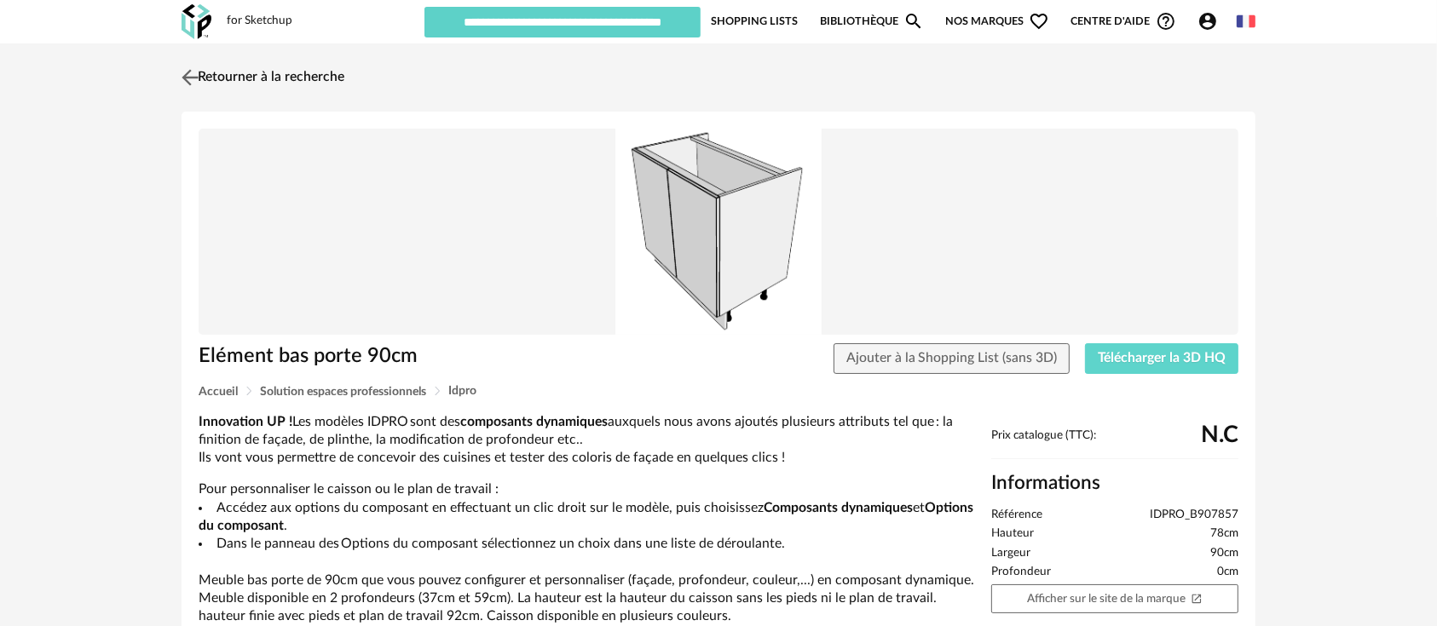
click at [187, 70] on img at bounding box center [190, 77] width 25 height 25
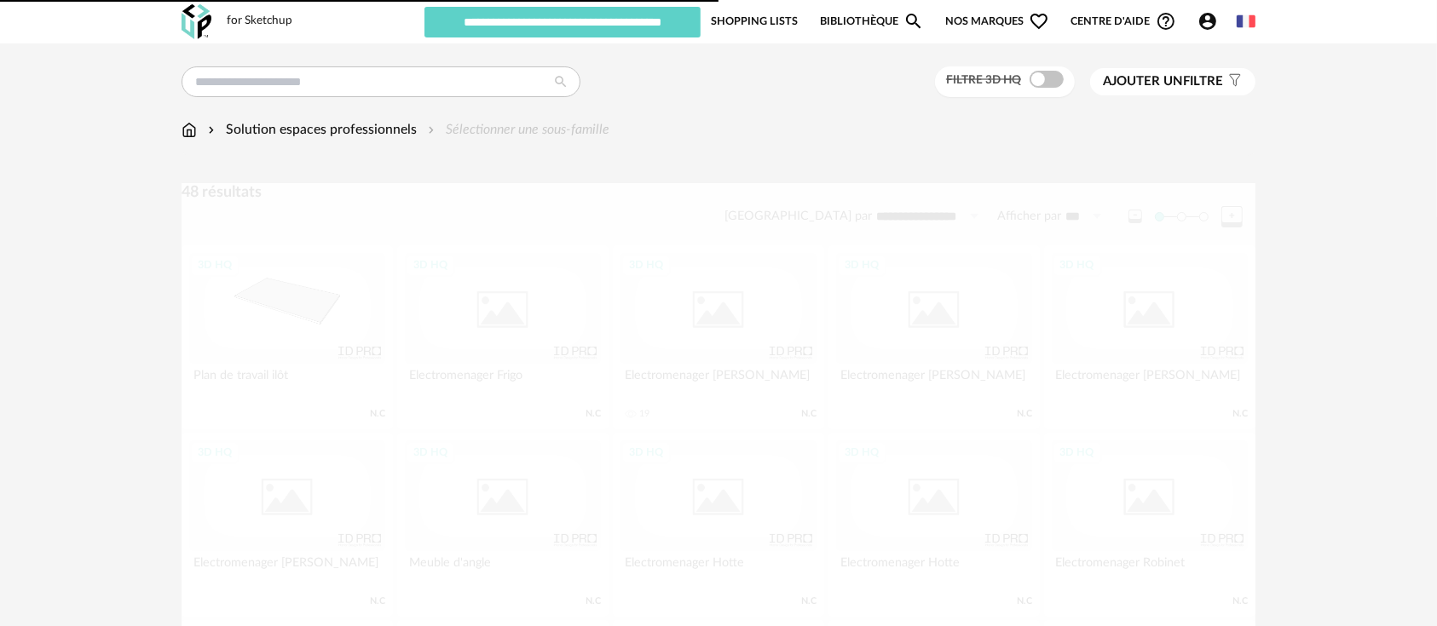
scroll to position [1644, 0]
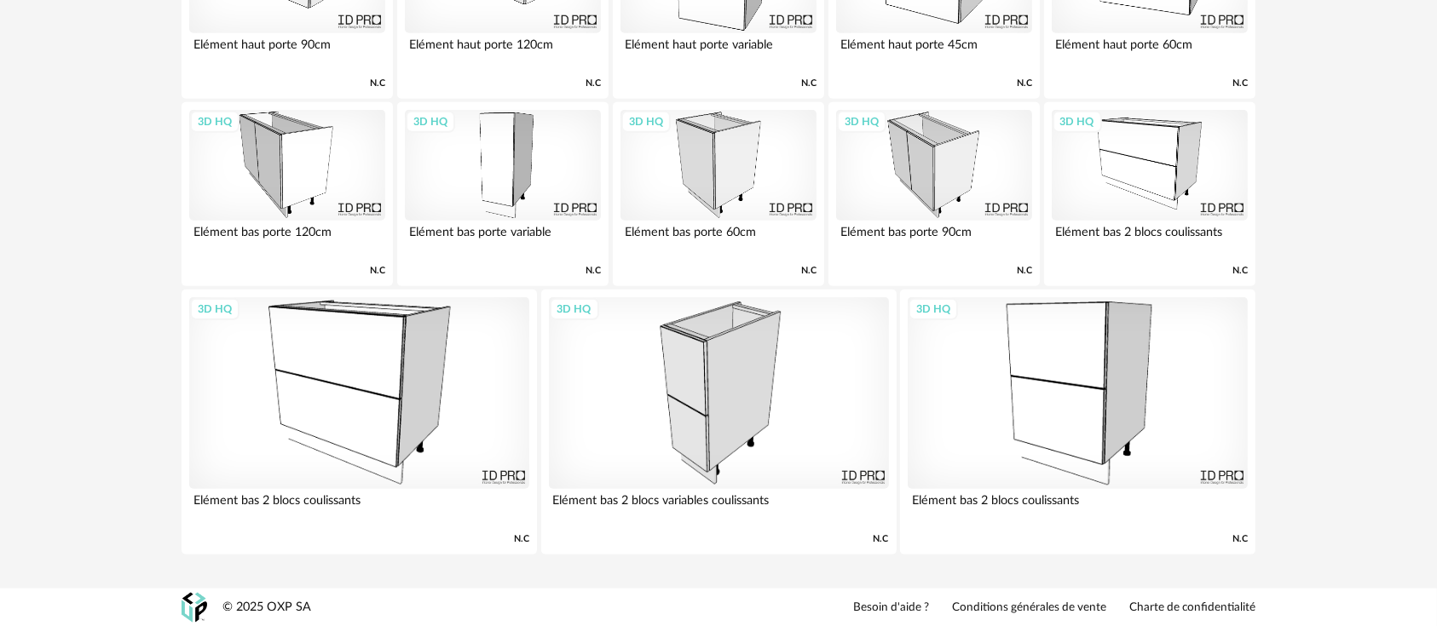
click at [331, 376] on div "3D HQ" at bounding box center [359, 392] width 340 height 191
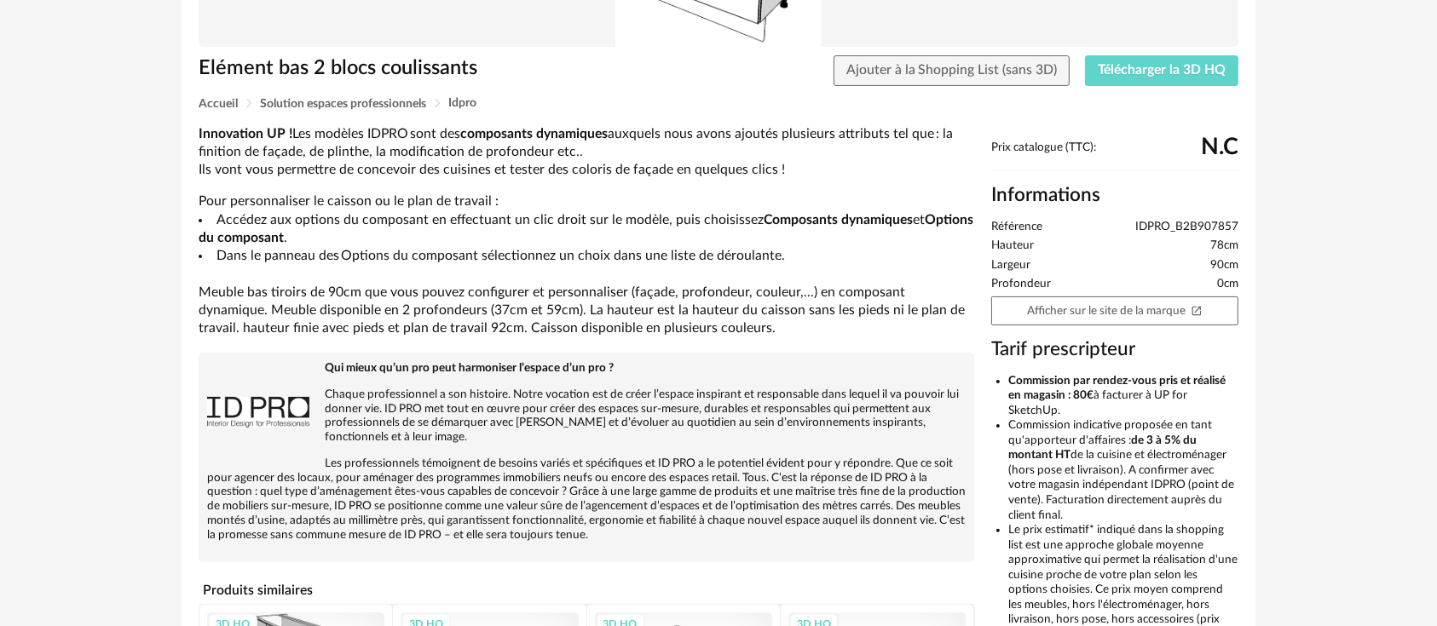
scroll to position [147, 0]
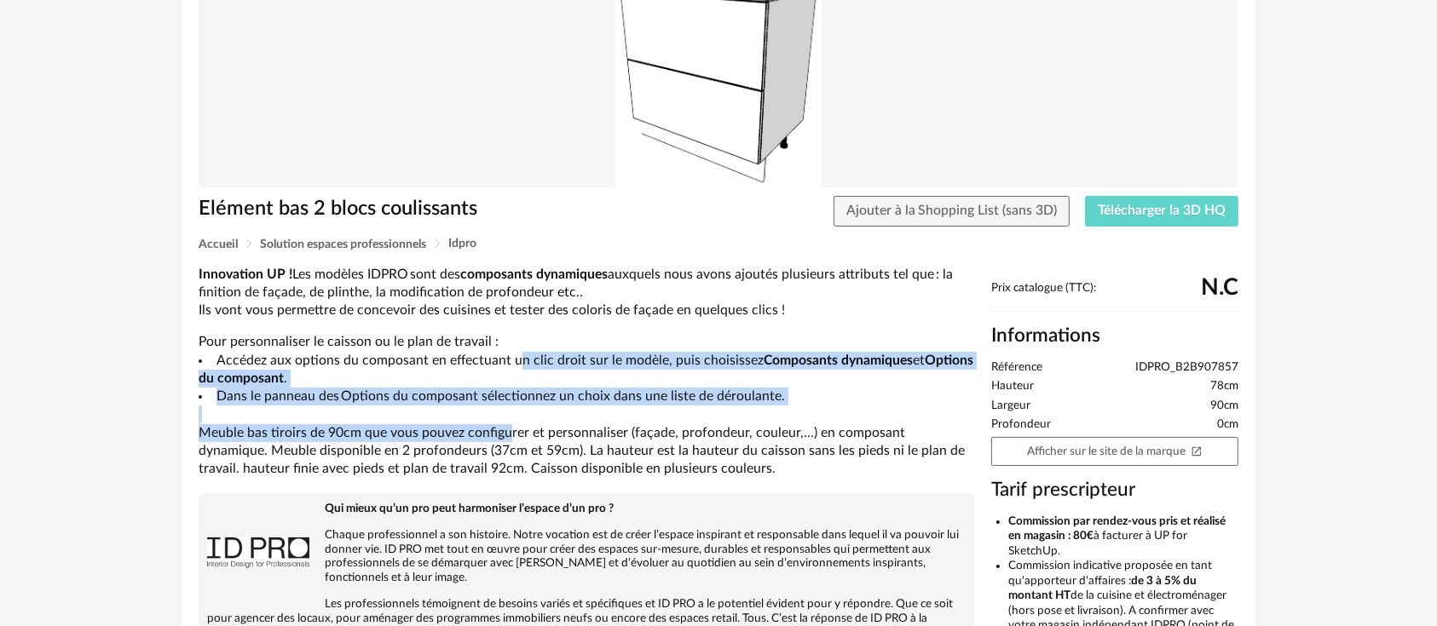
drag, startPoint x: 498, startPoint y: 356, endPoint x: 498, endPoint y: 437, distance: 81.0
click at [498, 437] on div "Innovation UP ! Les modèles IDPRO sont des composants dynamiques auxquels nous …" at bounding box center [587, 372] width 776 height 213
click at [498, 440] on div "Innovation UP ! Les modèles IDPRO sont des composants dynamiques auxquels nous …" at bounding box center [587, 372] width 776 height 213
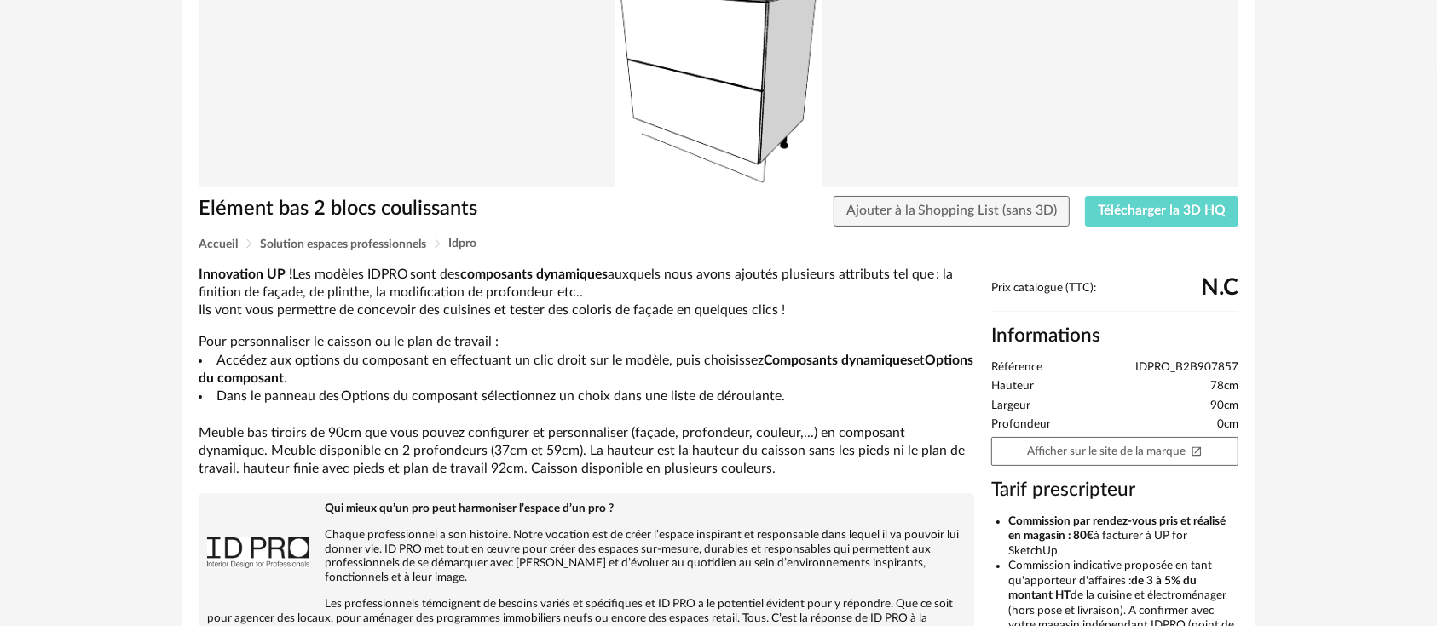
click at [499, 434] on div "Innovation UP ! Les modèles IDPRO sont des composants dynamiques auxquels nous …" at bounding box center [587, 372] width 776 height 213
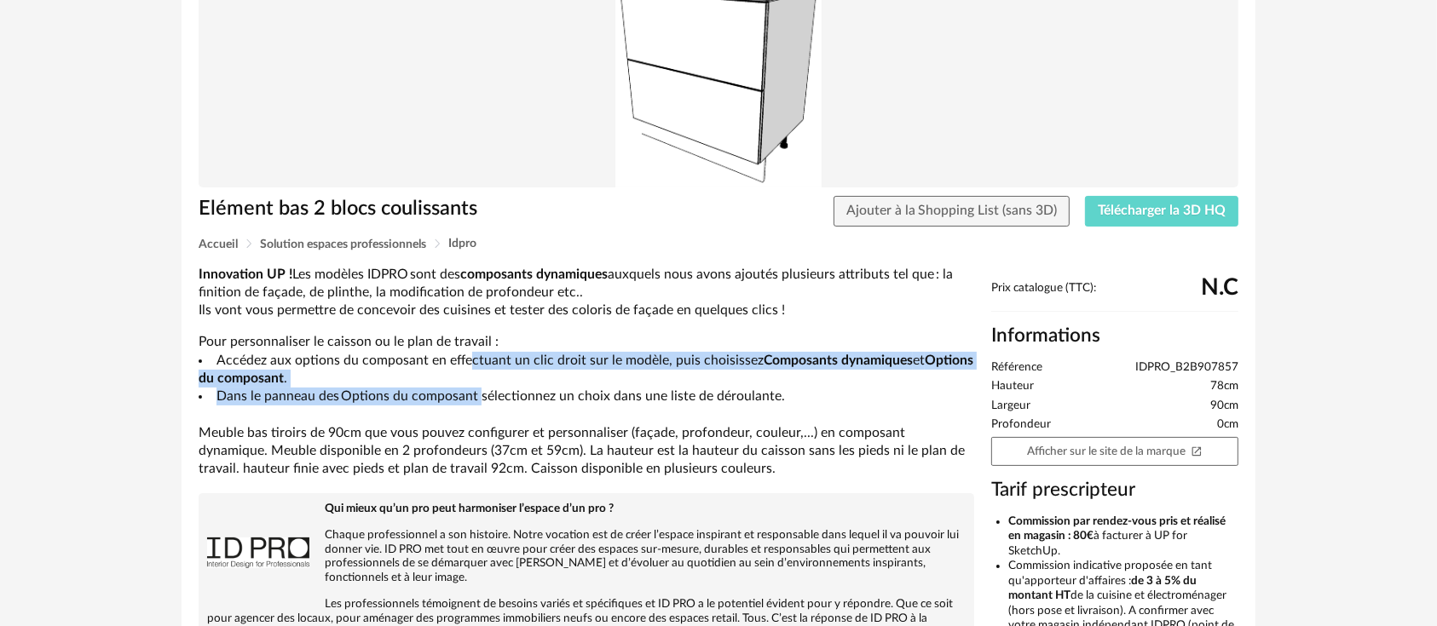
drag, startPoint x: 452, startPoint y: 351, endPoint x: 457, endPoint y: 403, distance: 52.2
click at [457, 403] on div "Innovation UP ! Les modèles IDPRO sont des composants dynamiques auxquels nous …" at bounding box center [587, 372] width 776 height 213
click at [457, 403] on li "Dans le panneau des Options du composant sélectionnez un choix dans une liste d…" at bounding box center [587, 397] width 776 height 18
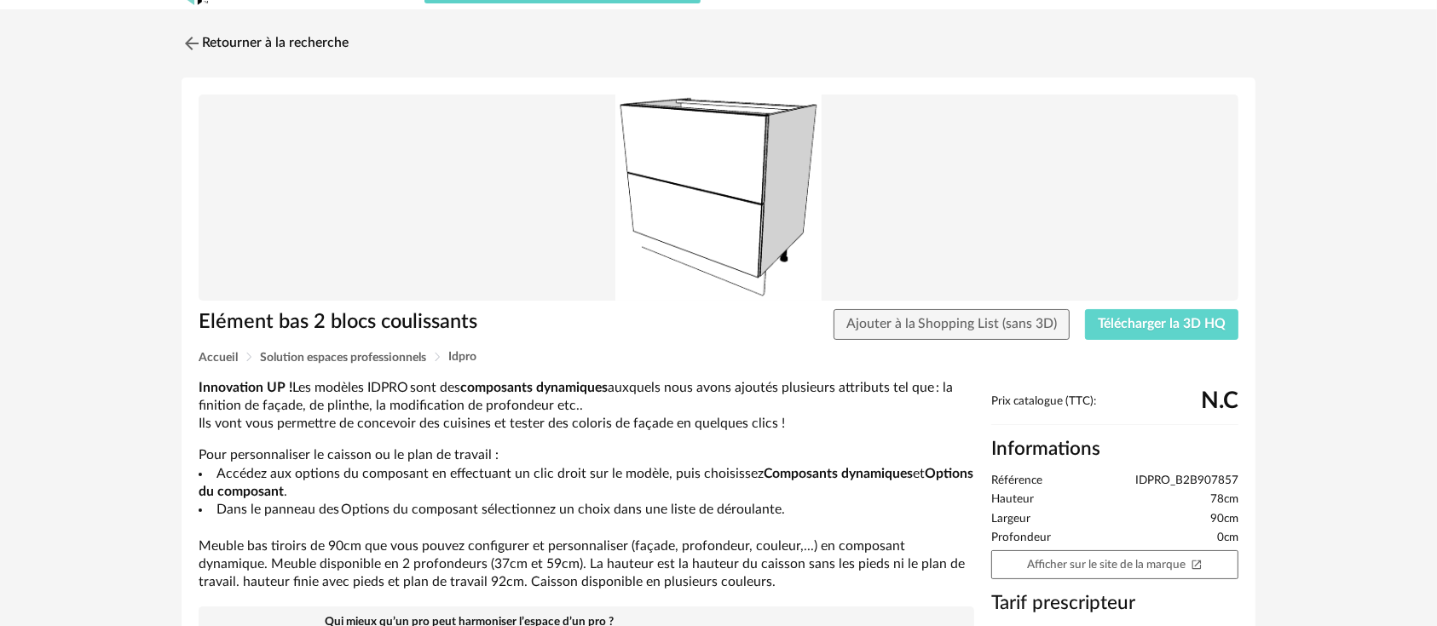
scroll to position [0, 0]
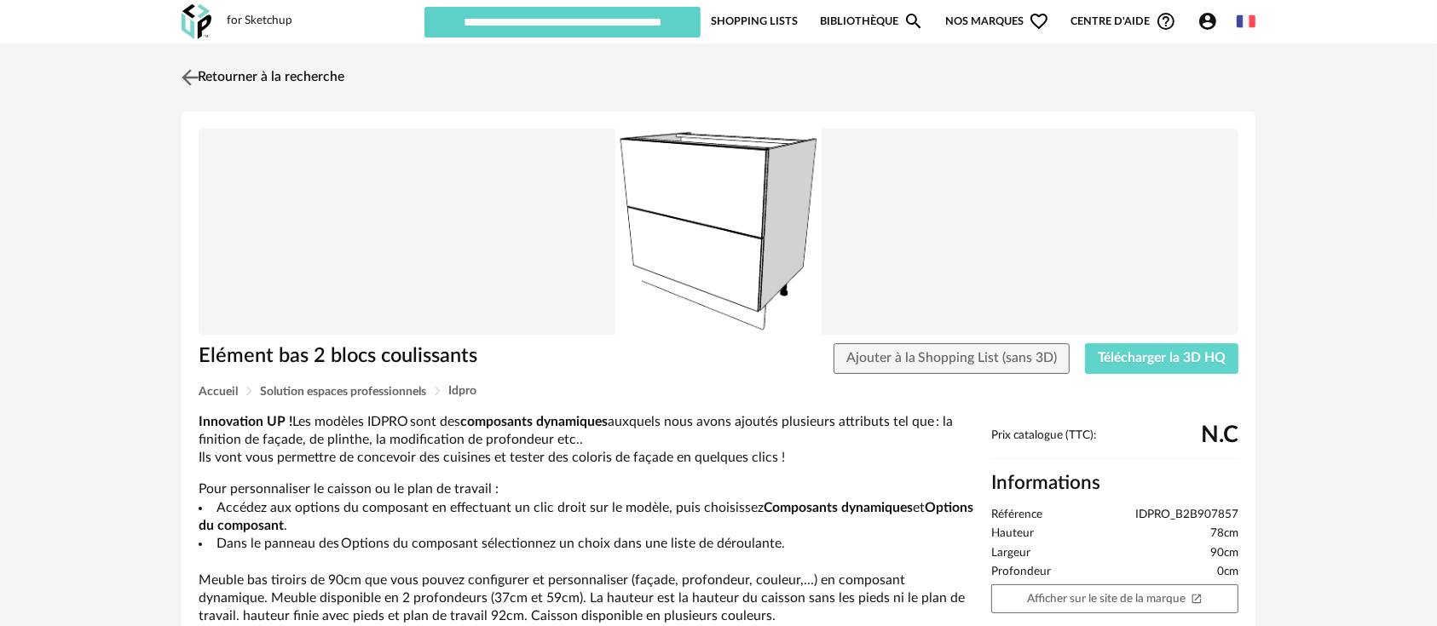
click at [181, 78] on img at bounding box center [190, 77] width 25 height 25
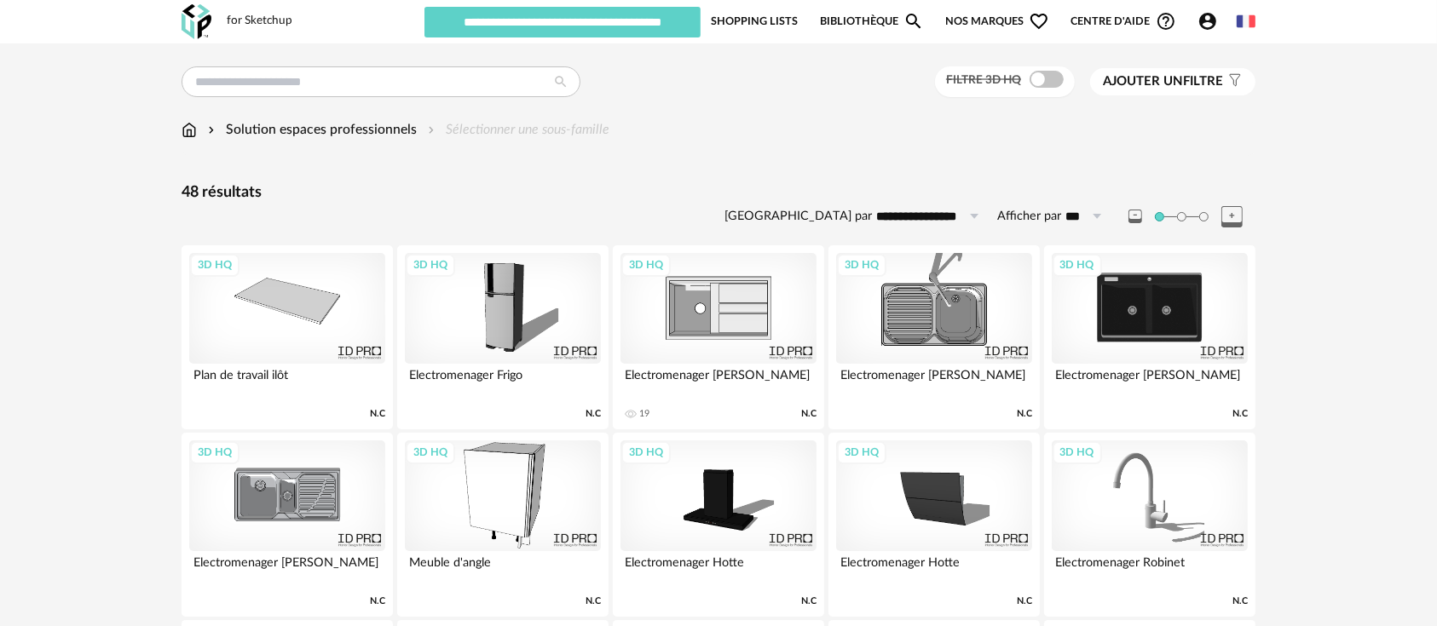
click at [1134, 69] on button "Ajouter un filtre s Filter icon" at bounding box center [1172, 81] width 165 height 27
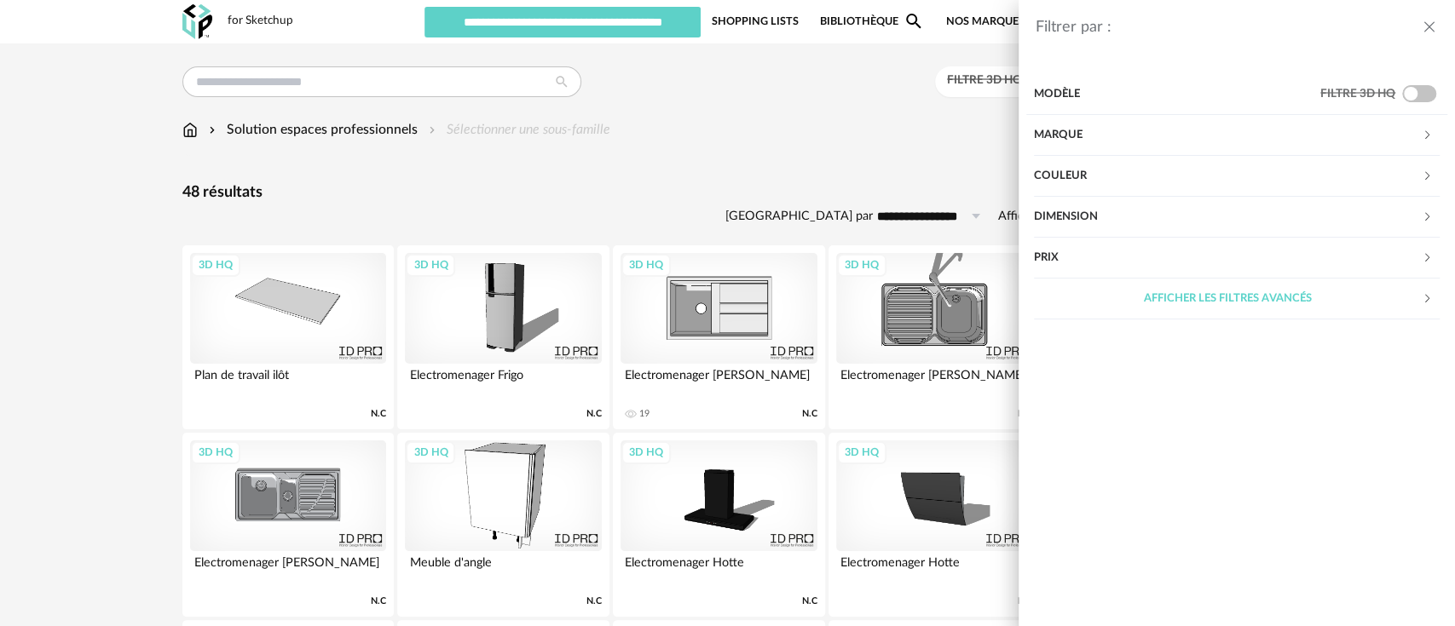
click at [1152, 294] on div "Afficher les filtres avancés" at bounding box center [1228, 299] width 388 height 41
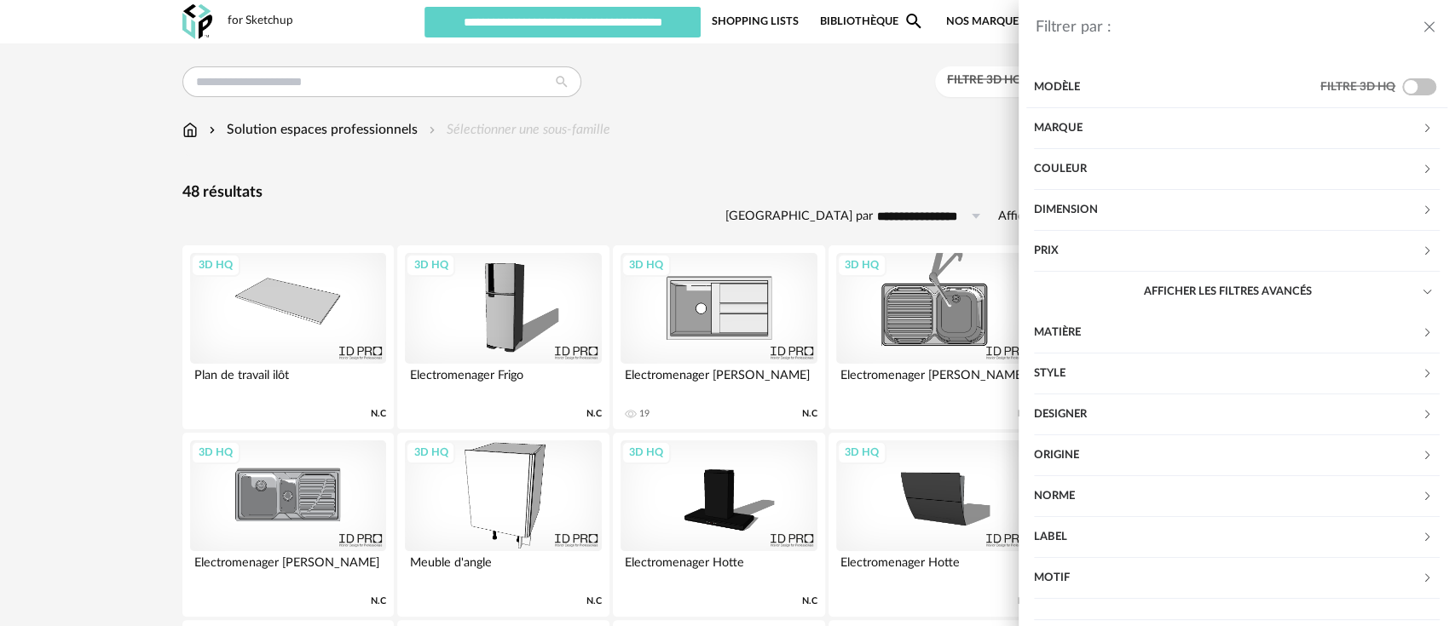
click at [1064, 494] on div "Norme" at bounding box center [1228, 496] width 388 height 41
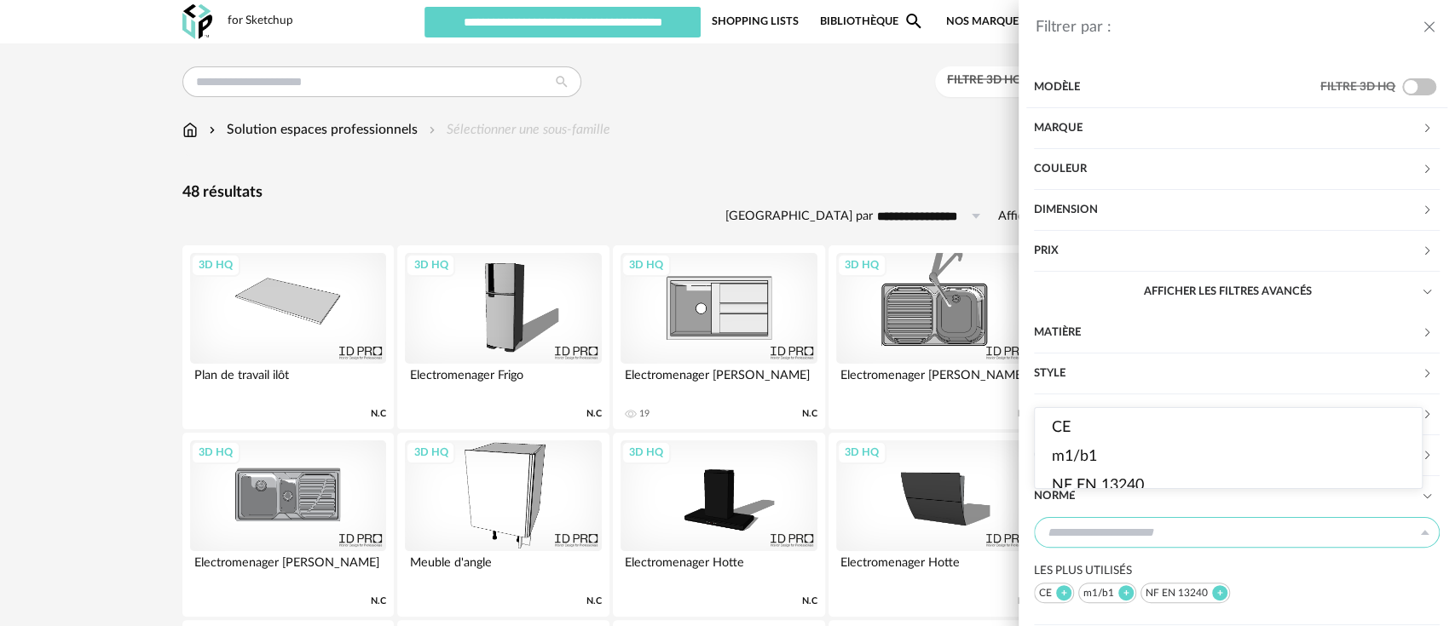
click at [1109, 521] on input "text" at bounding box center [1237, 532] width 406 height 31
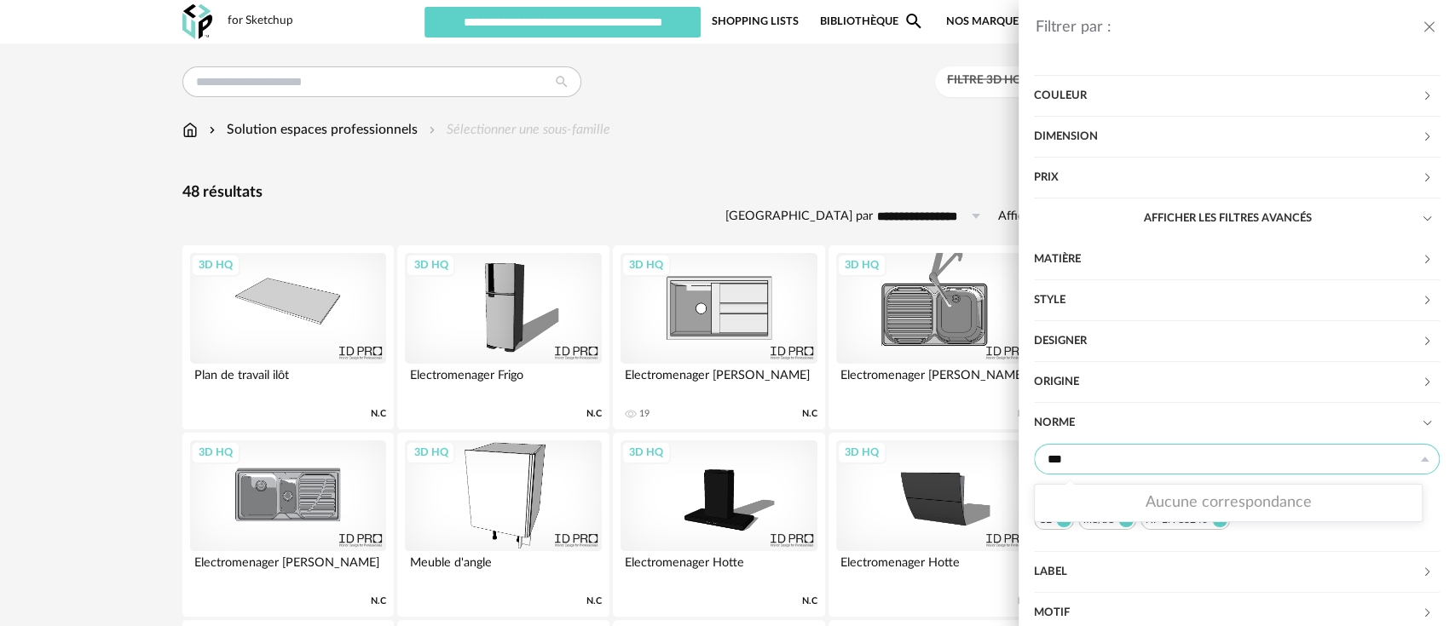
scroll to position [115, 0]
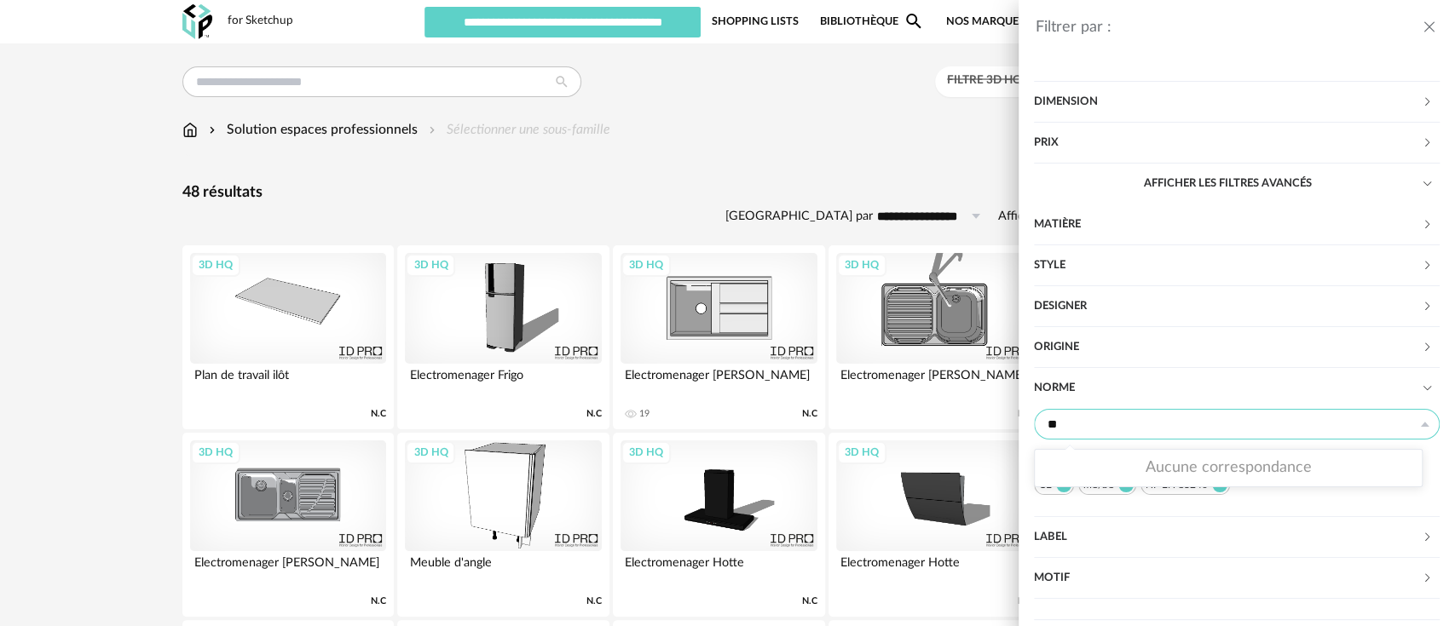
type input "*"
click at [1222, 351] on div "Origine" at bounding box center [1228, 347] width 388 height 41
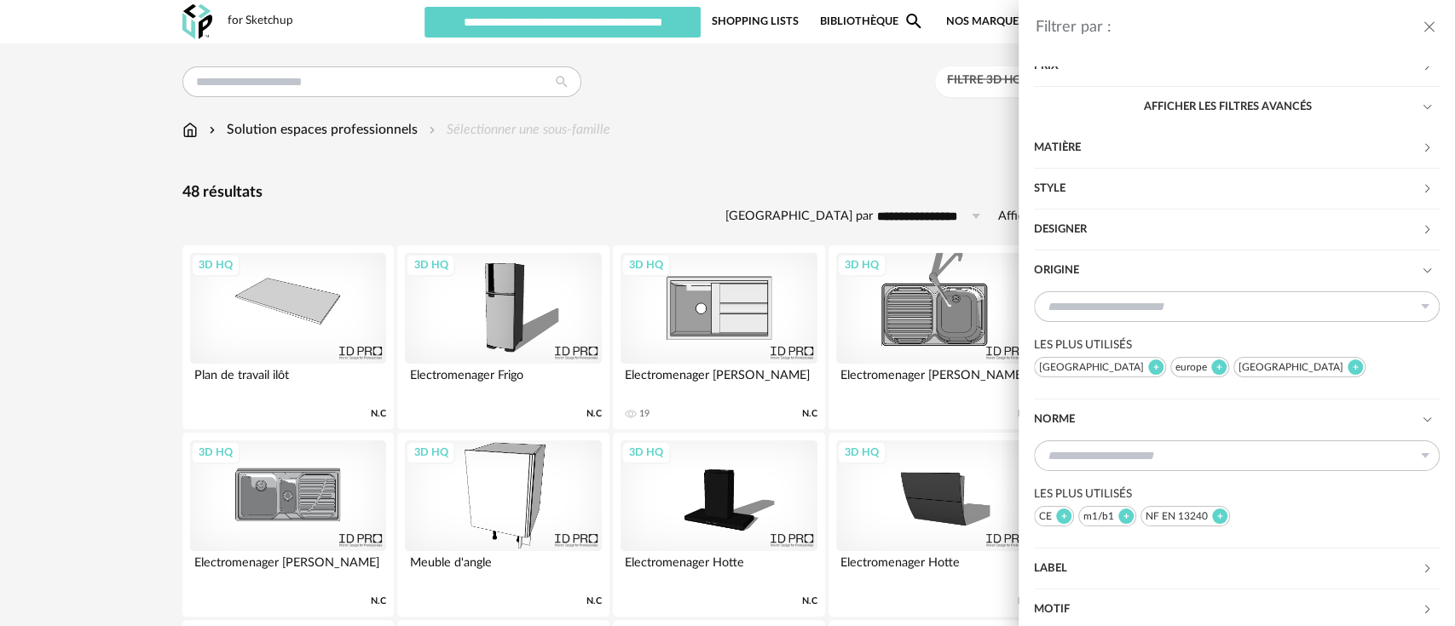
scroll to position [223, 0]
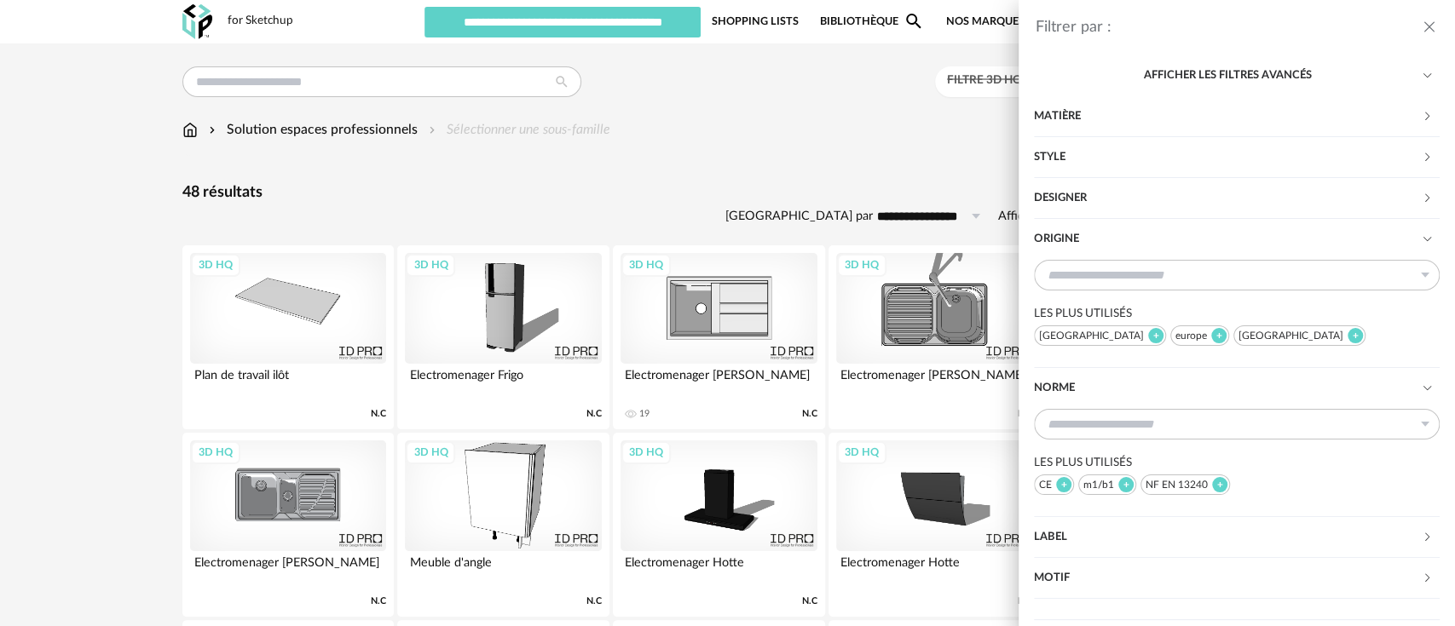
click at [1061, 536] on div "Label" at bounding box center [1228, 537] width 388 height 41
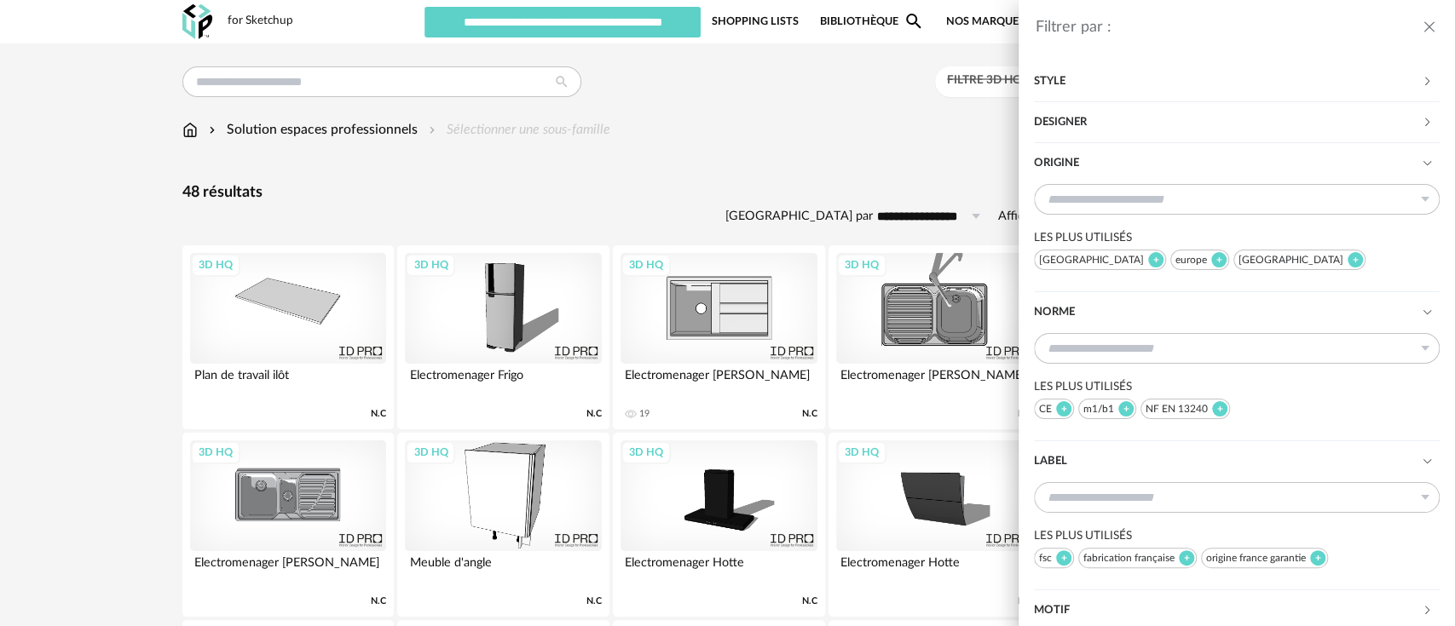
scroll to position [331, 0]
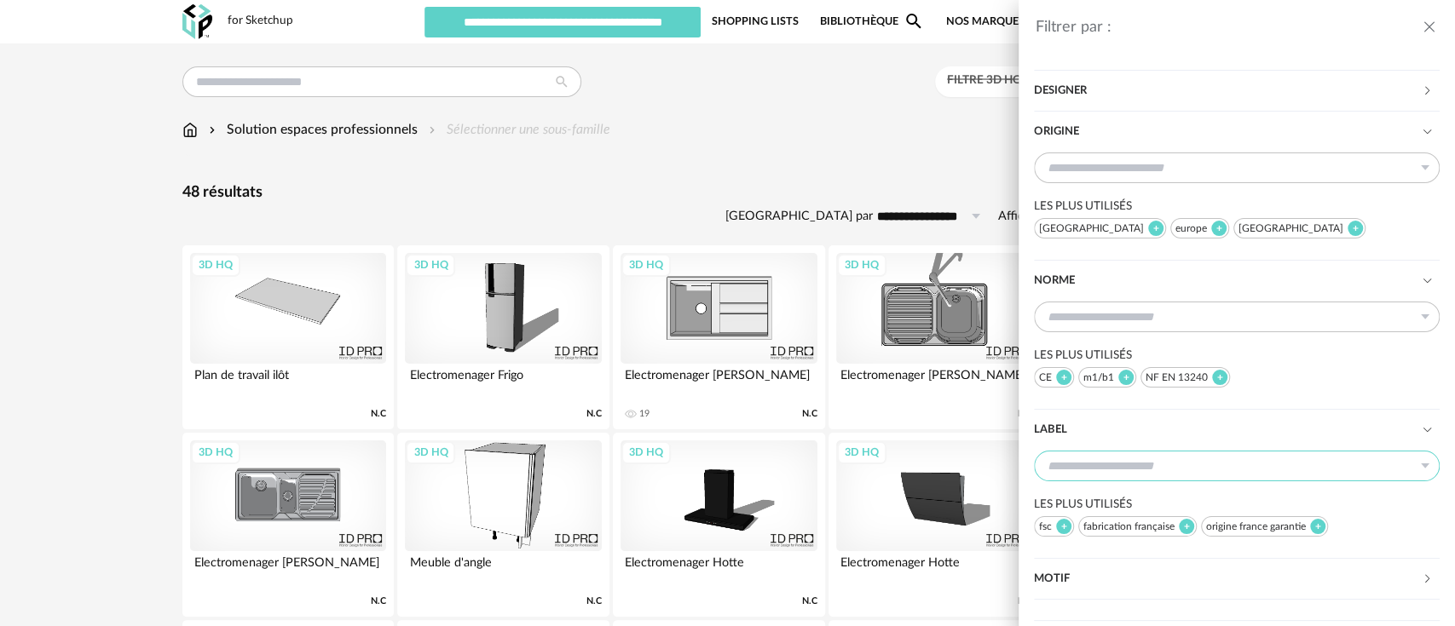
click at [1131, 477] on input "text" at bounding box center [1237, 466] width 406 height 31
type input "****"
click at [1098, 513] on li "pefc" at bounding box center [1237, 510] width 404 height 29
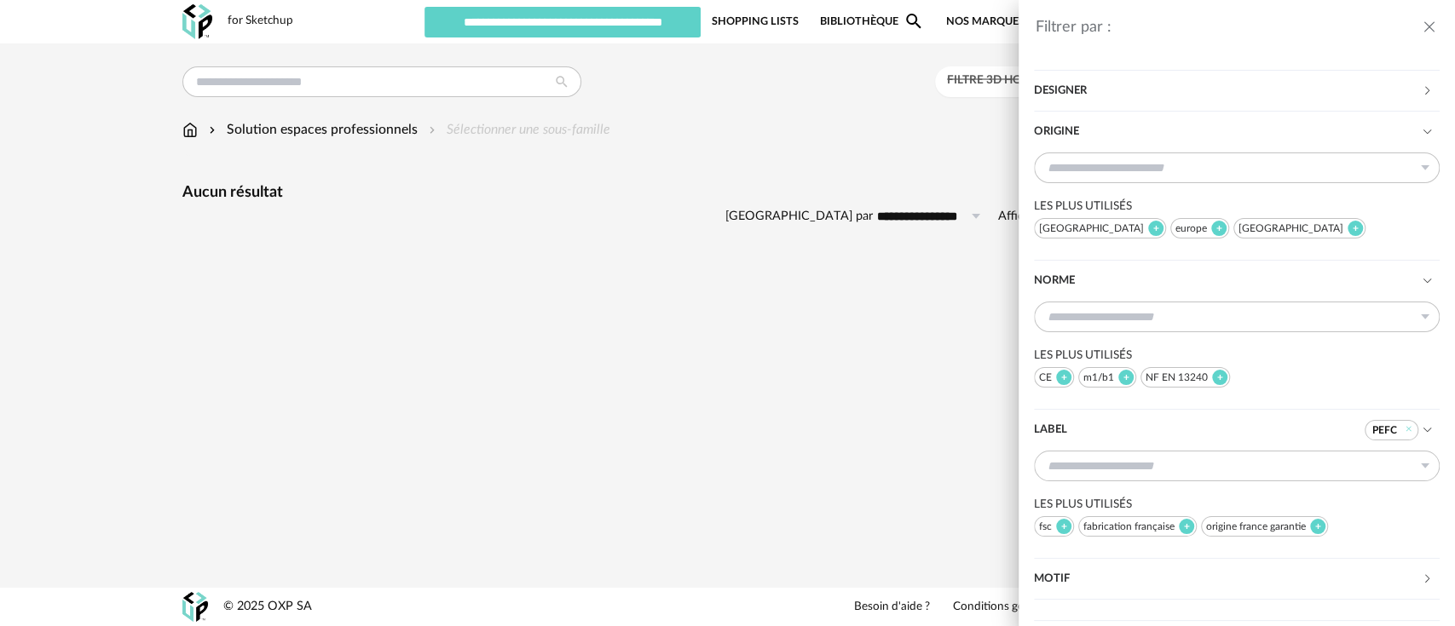
click at [174, 126] on div "Filtrer par : Modèle Filtre 3D HQ Marque &tradition 0 101 Copenhagen 0 366 Conc…" at bounding box center [727, 313] width 1455 height 626
click at [180, 130] on div "Filtre 3D HQ Ajouter un filtre s Filter icon Filtrer par : Modèle Filtre 3D HQ …" at bounding box center [728, 171] width 1104 height 210
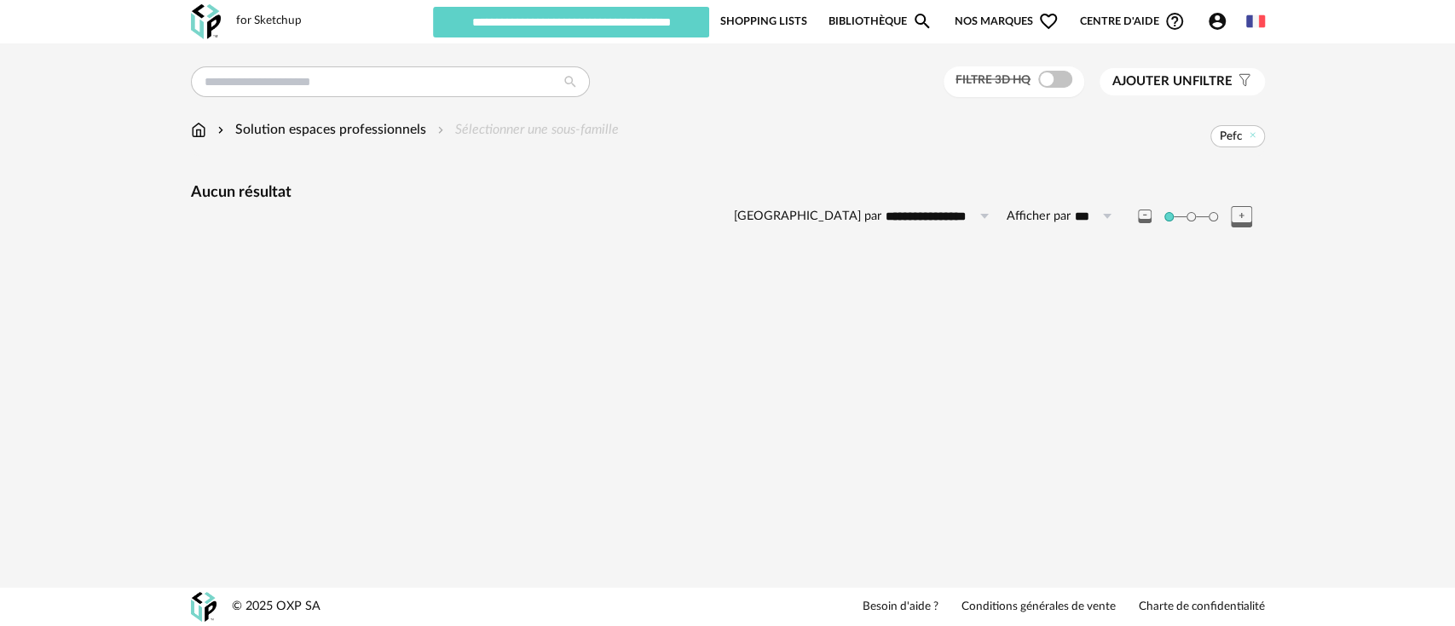
click at [195, 137] on img at bounding box center [198, 130] width 15 height 20
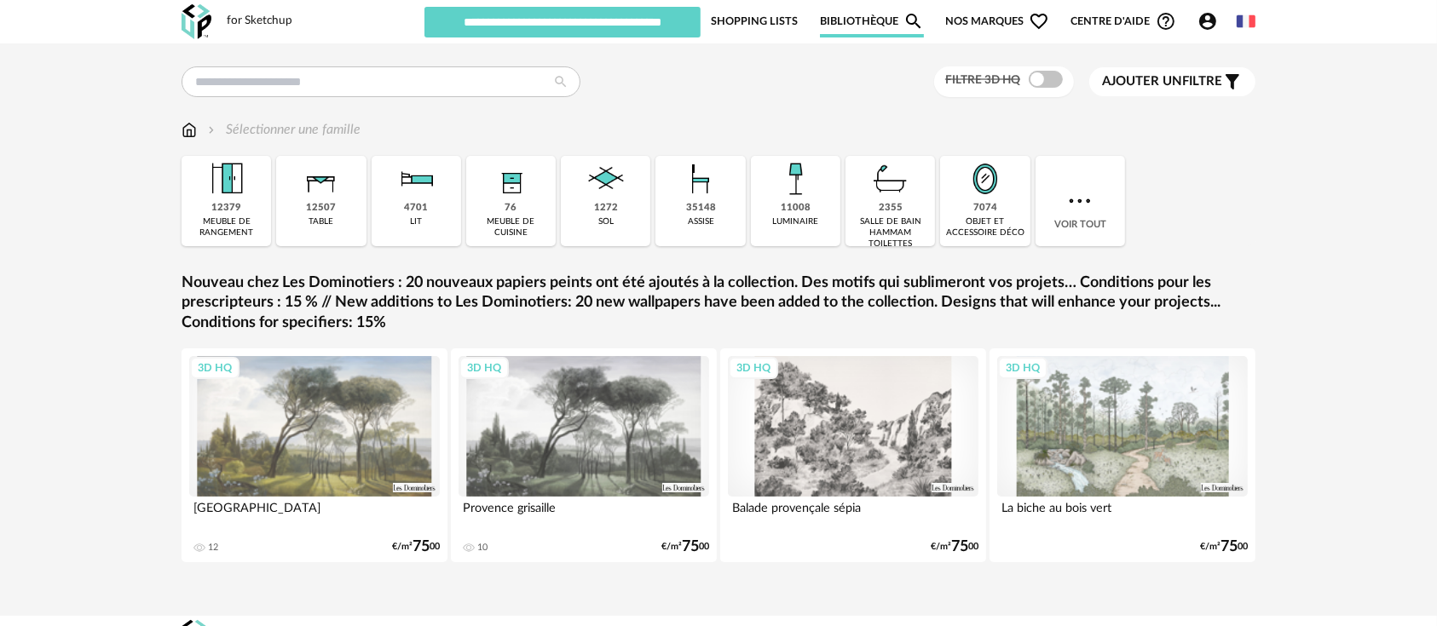
click at [1199, 81] on span "Ajouter un filtre" at bounding box center [1162, 81] width 120 height 17
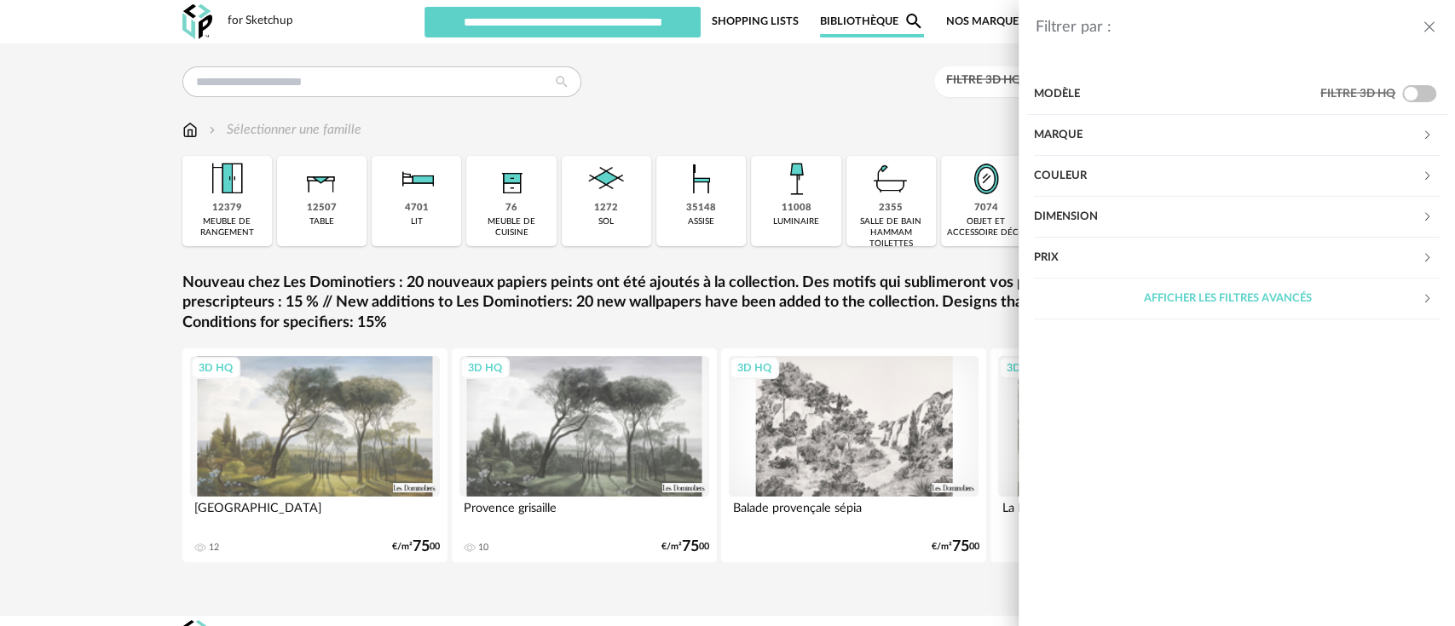
click at [1192, 301] on div "Afficher les filtres avancés" at bounding box center [1228, 299] width 388 height 41
click at [1116, 541] on div "Label" at bounding box center [1228, 544] width 388 height 41
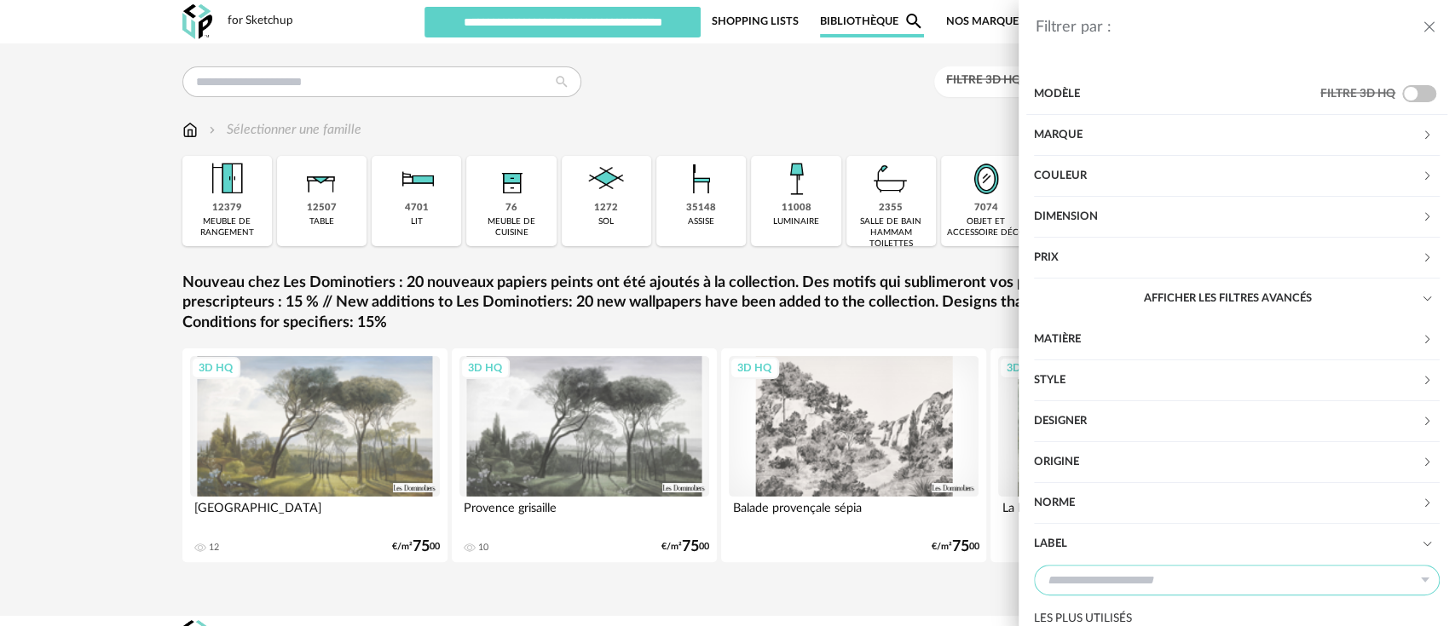
click at [1109, 578] on input "text" at bounding box center [1237, 580] width 406 height 31
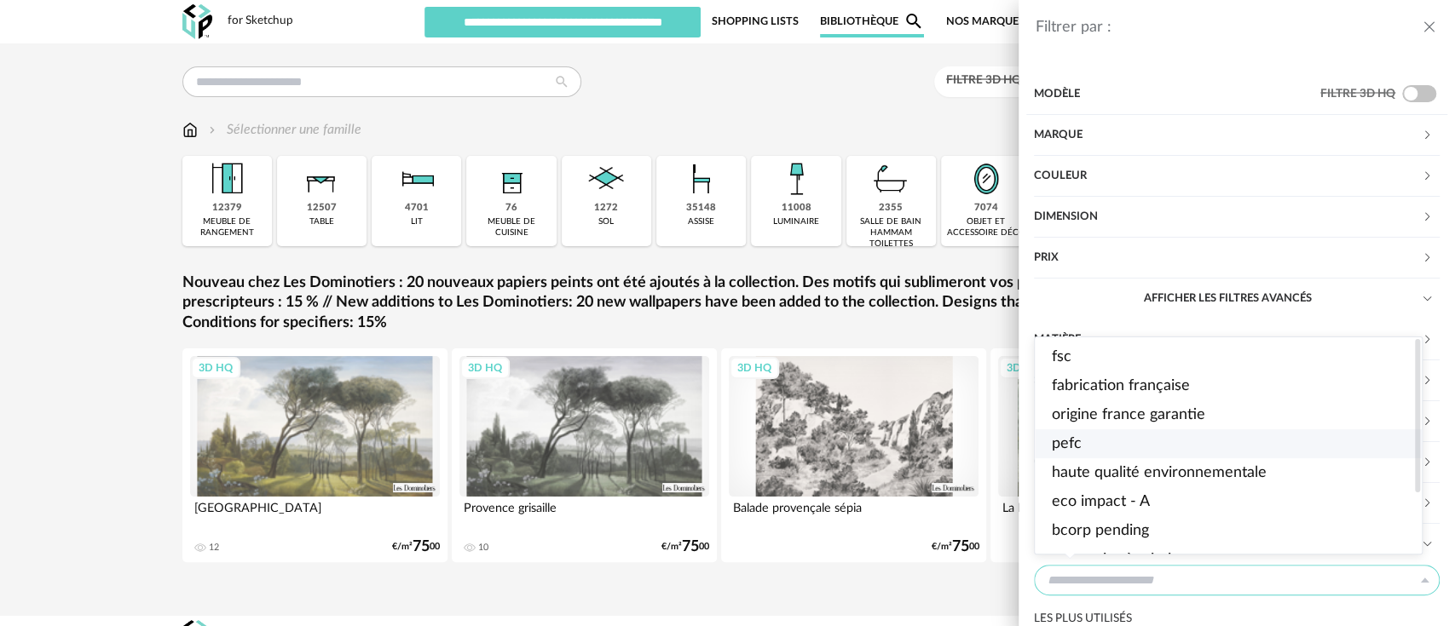
click at [1075, 447] on span "pefc" at bounding box center [1067, 443] width 30 height 15
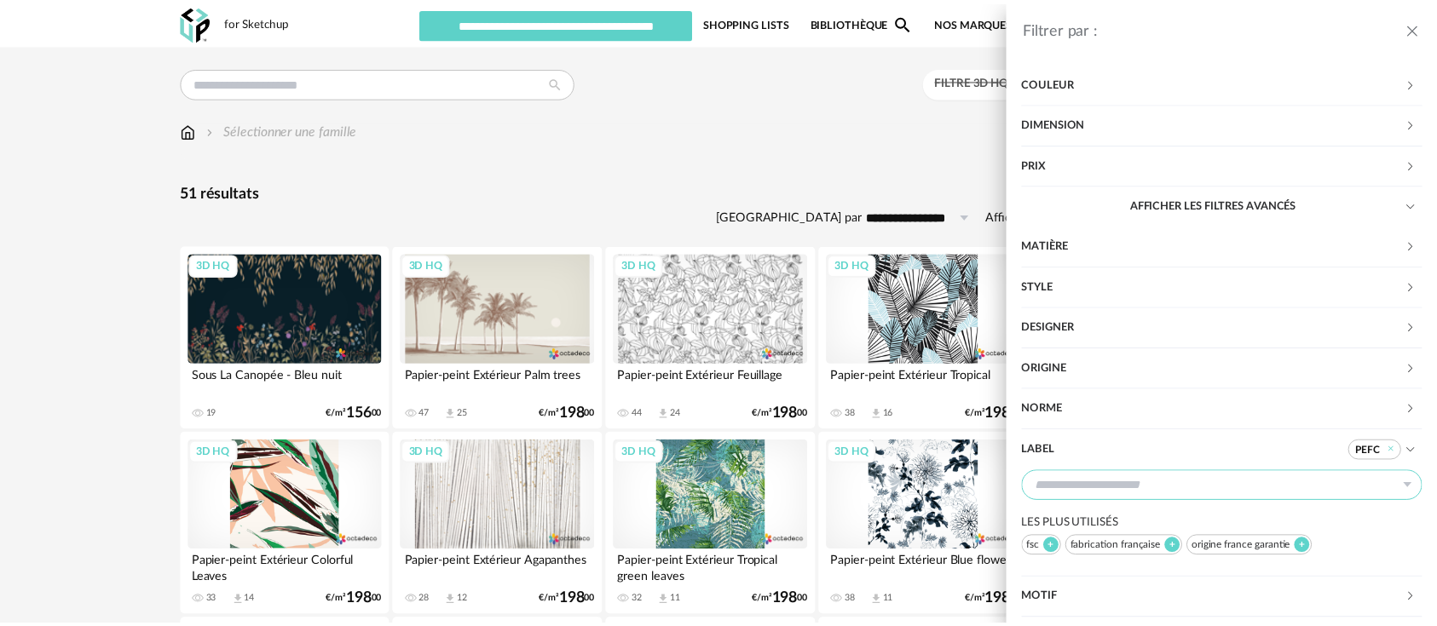
scroll to position [115, 0]
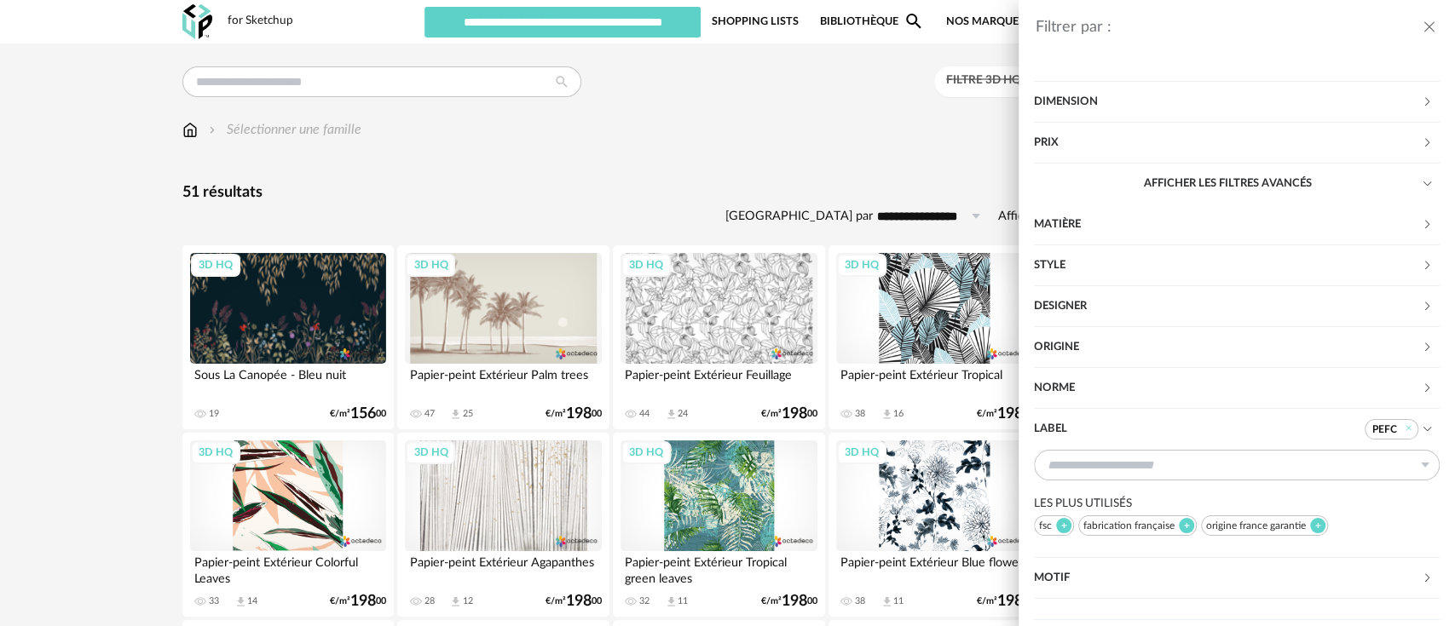
click at [835, 137] on div "Filtrer par : Modèle Filtre 3D HQ Marque &tradition 0 101 Copenhagen 0 366 Conc…" at bounding box center [727, 313] width 1455 height 626
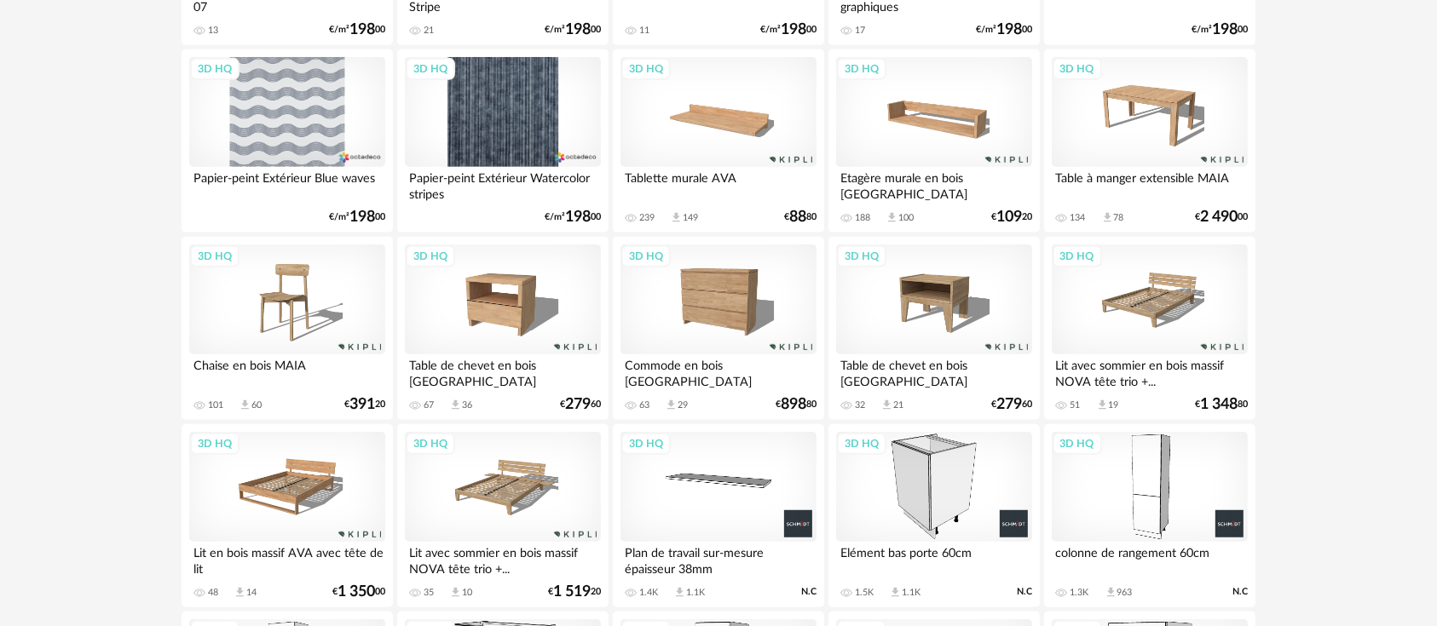
scroll to position [1514, 0]
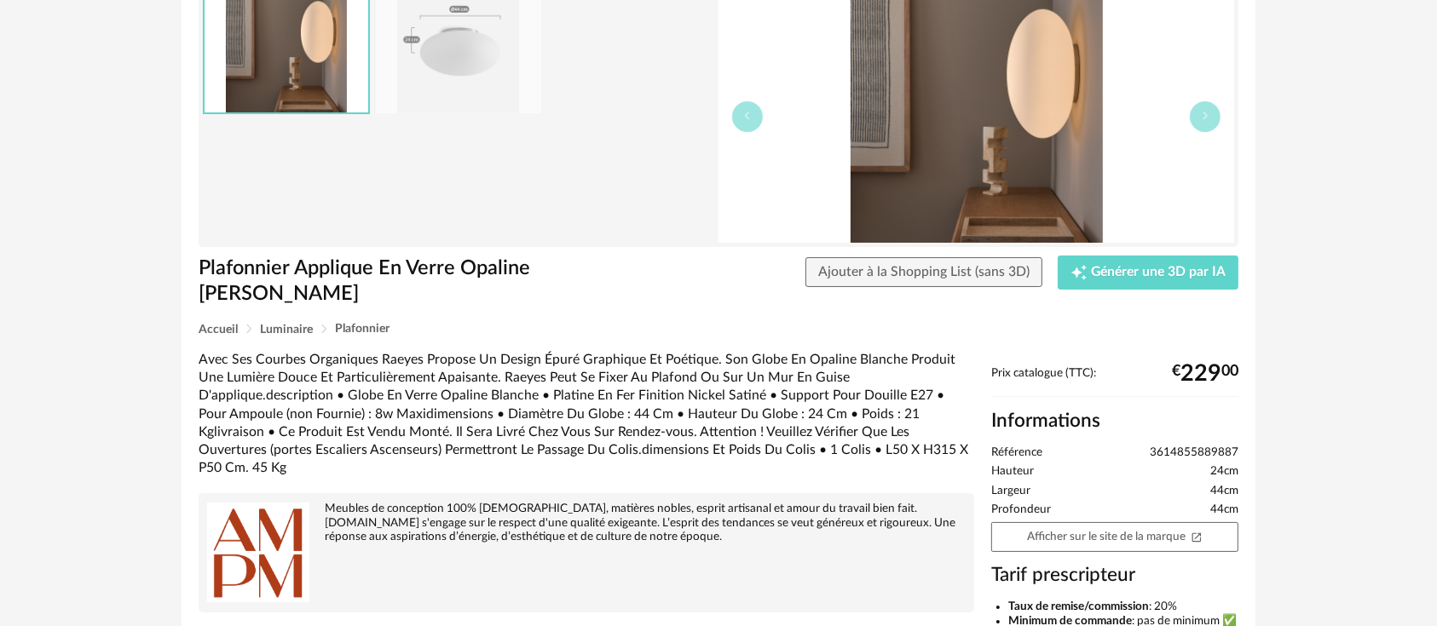
scroll to position [189, 0]
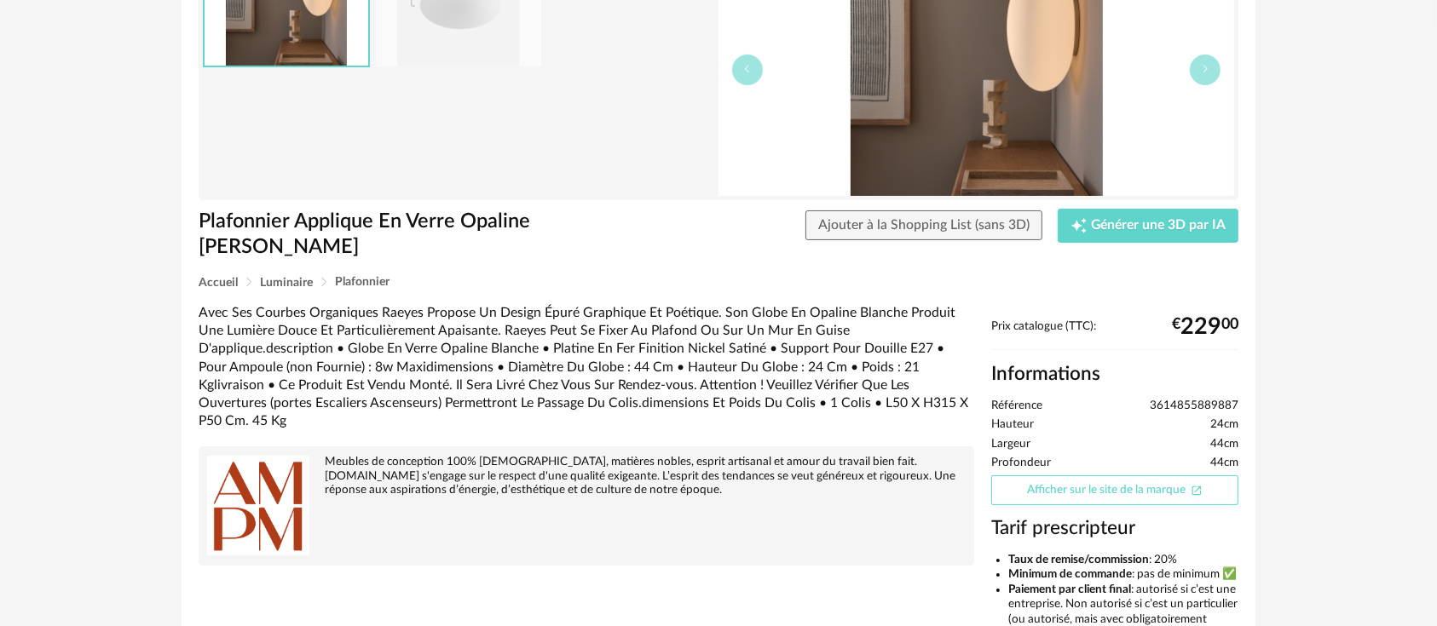
click at [1036, 487] on link "Afficher sur le site de la marque Open In New icon" at bounding box center [1114, 491] width 247 height 30
click at [1183, 406] on span "3614855889887" at bounding box center [1194, 406] width 89 height 15
click at [1182, 406] on span "3614855889887" at bounding box center [1194, 406] width 89 height 15
copy ul "3614855889887"
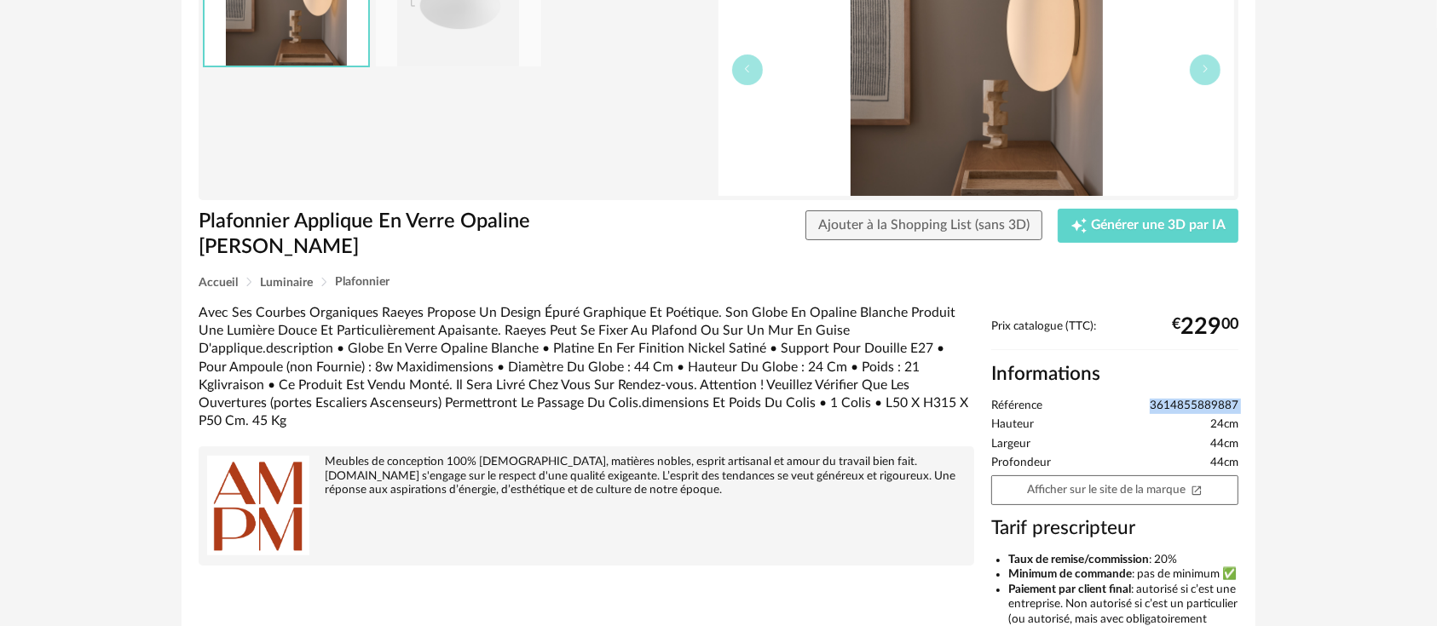
copy ul "3614855889887"
